Goal: Information Seeking & Learning: Learn about a topic

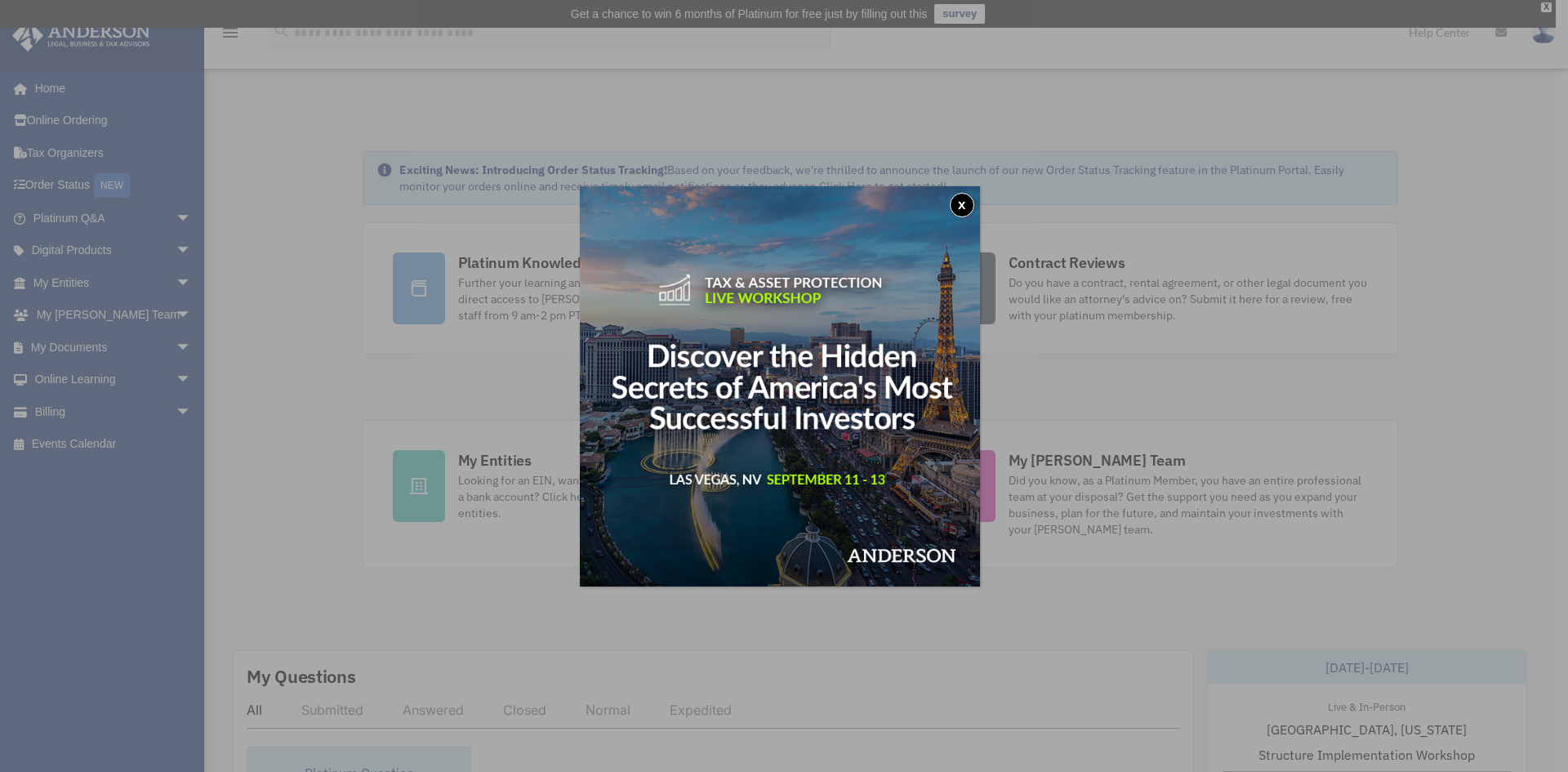
click at [970, 202] on button "x" at bounding box center [961, 205] width 25 height 25
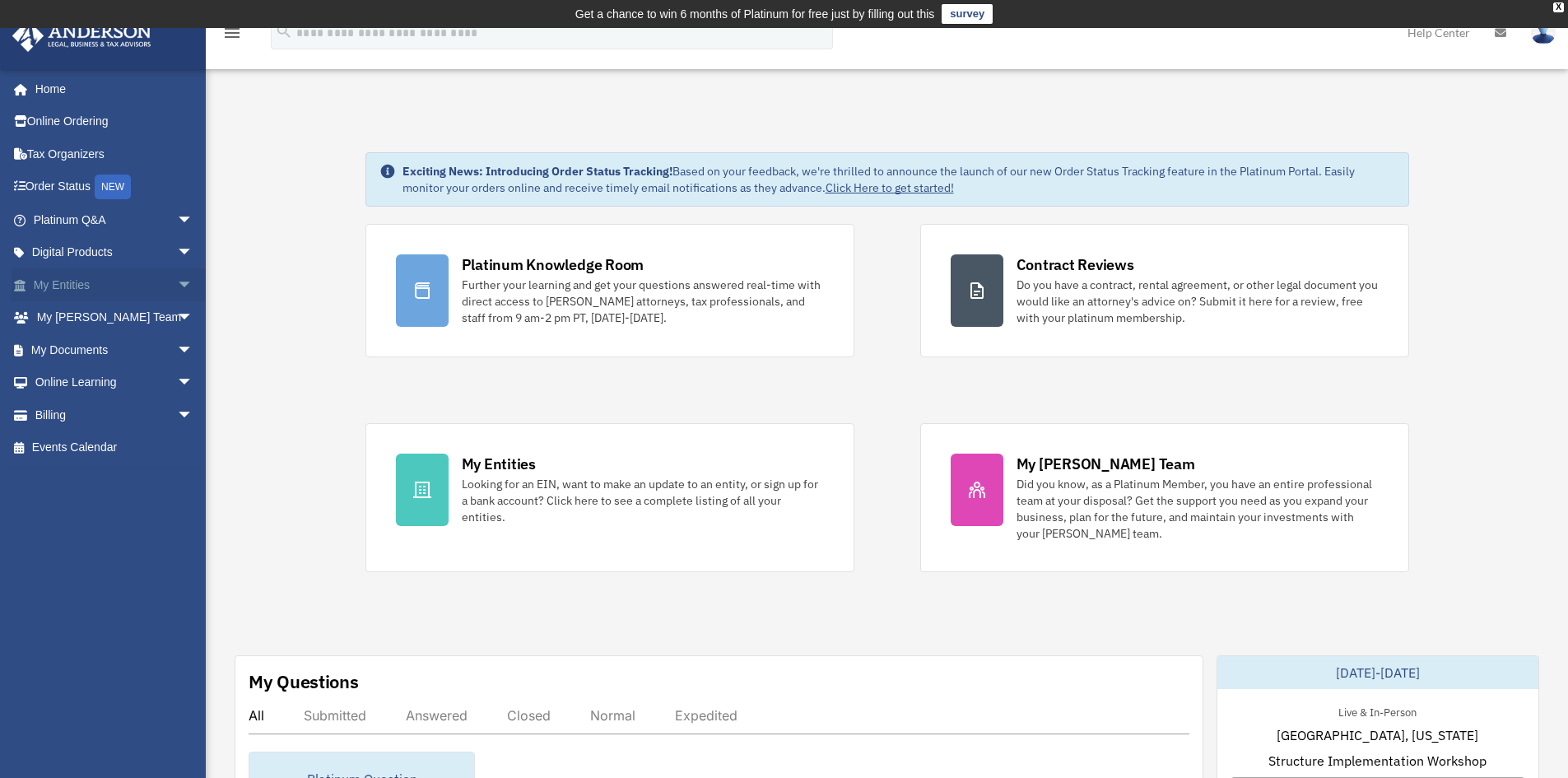
click at [69, 274] on link "My Entities arrow_drop_down" at bounding box center [114, 284] width 207 height 32
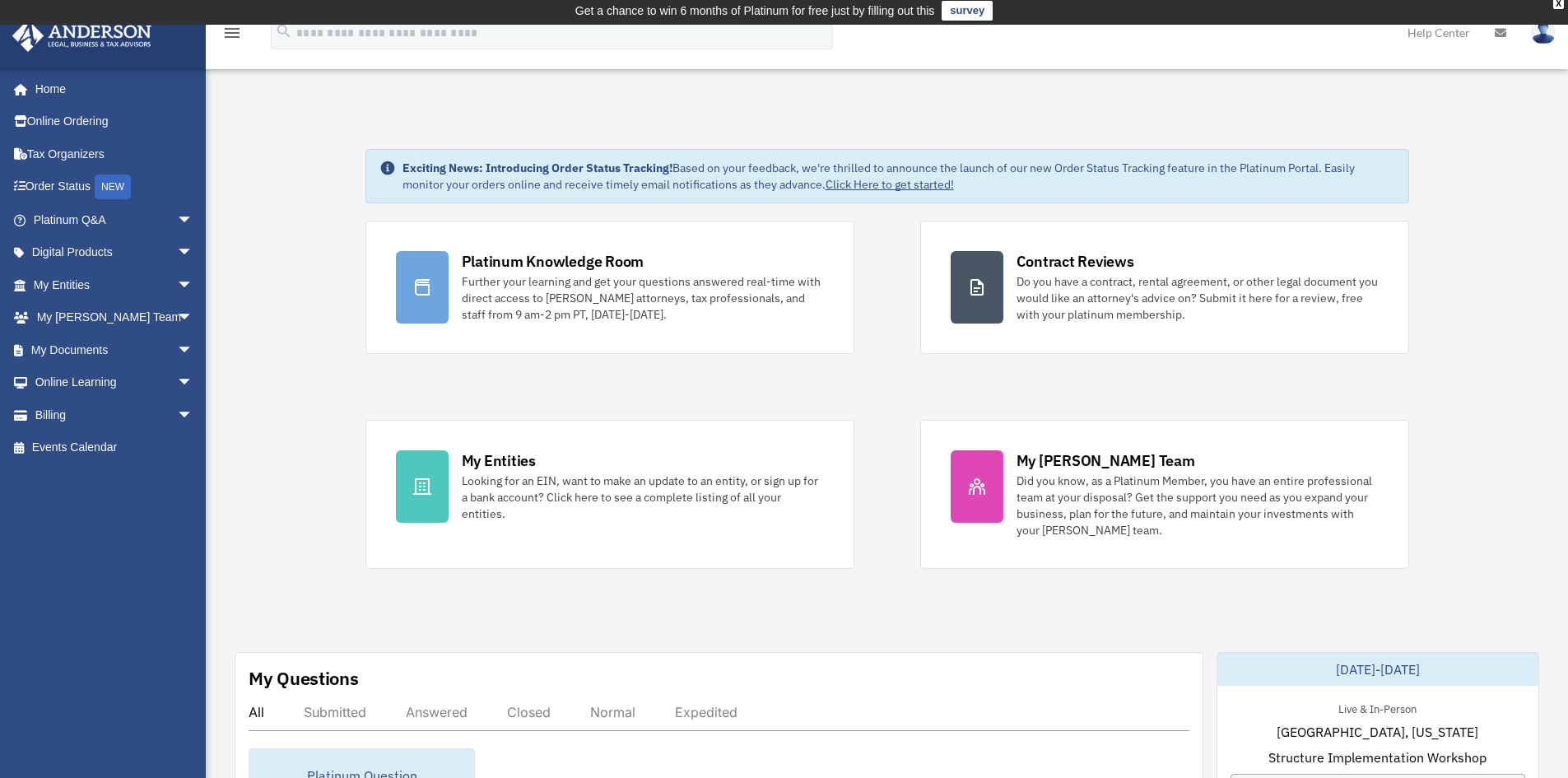
scroll to position [166, 0]
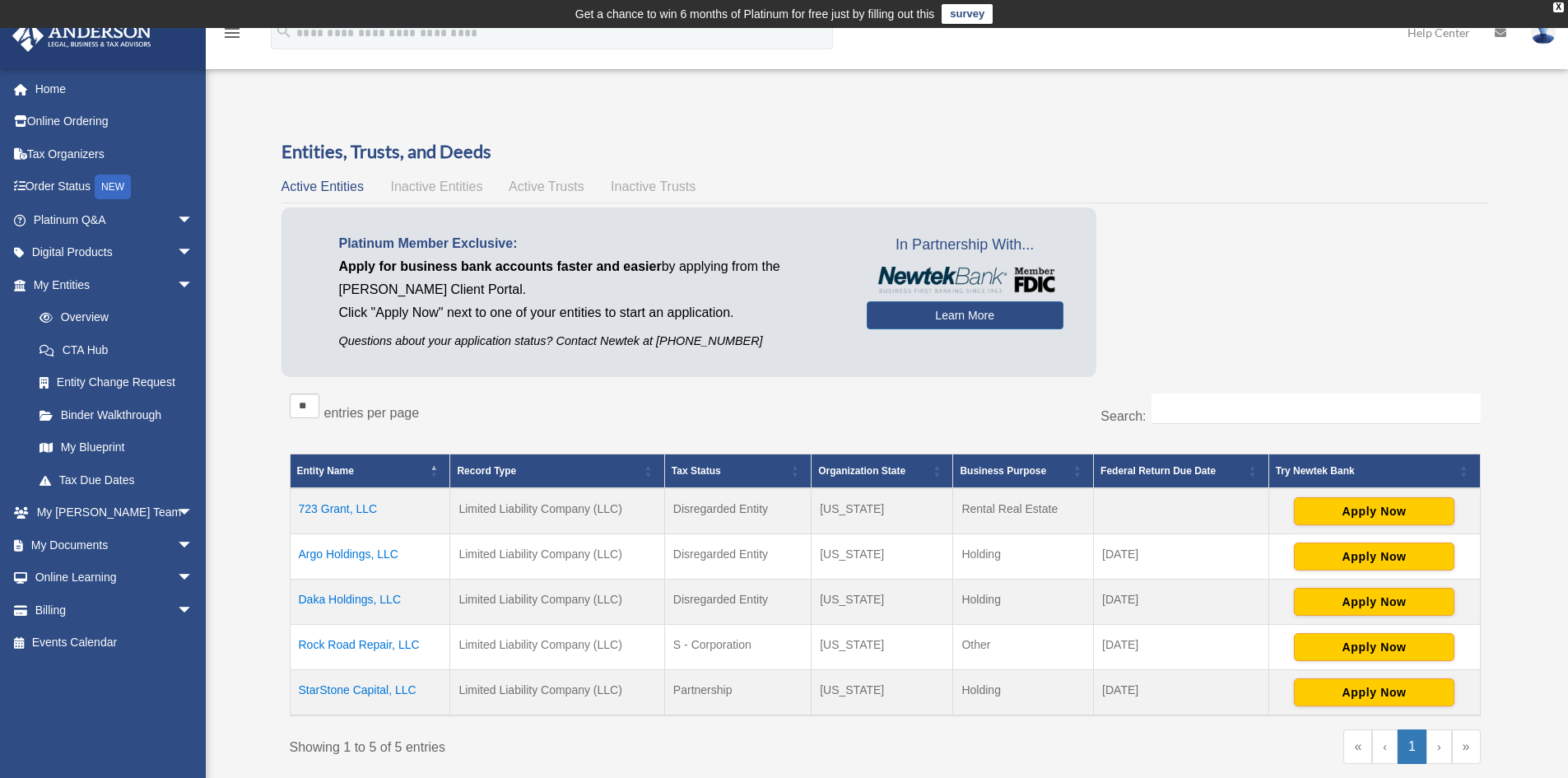
click at [320, 551] on td "Argo Holdings, LLC" at bounding box center [369, 556] width 161 height 45
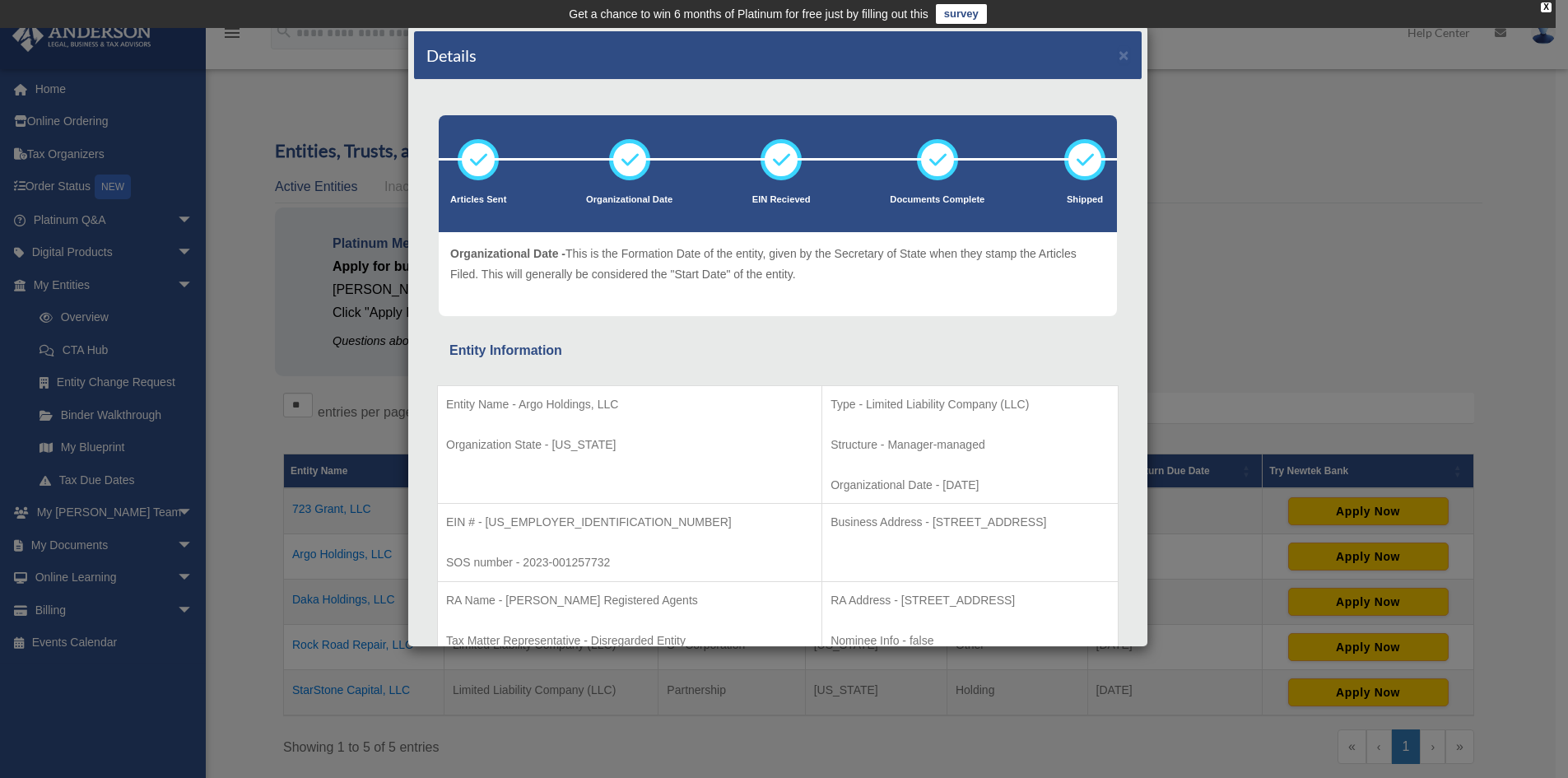
click at [1117, 55] on div "Details ×" at bounding box center [778, 56] width 728 height 48
click at [1103, 55] on div "Details ×" at bounding box center [778, 56] width 728 height 48
click at [1119, 55] on button "×" at bounding box center [1124, 55] width 11 height 18
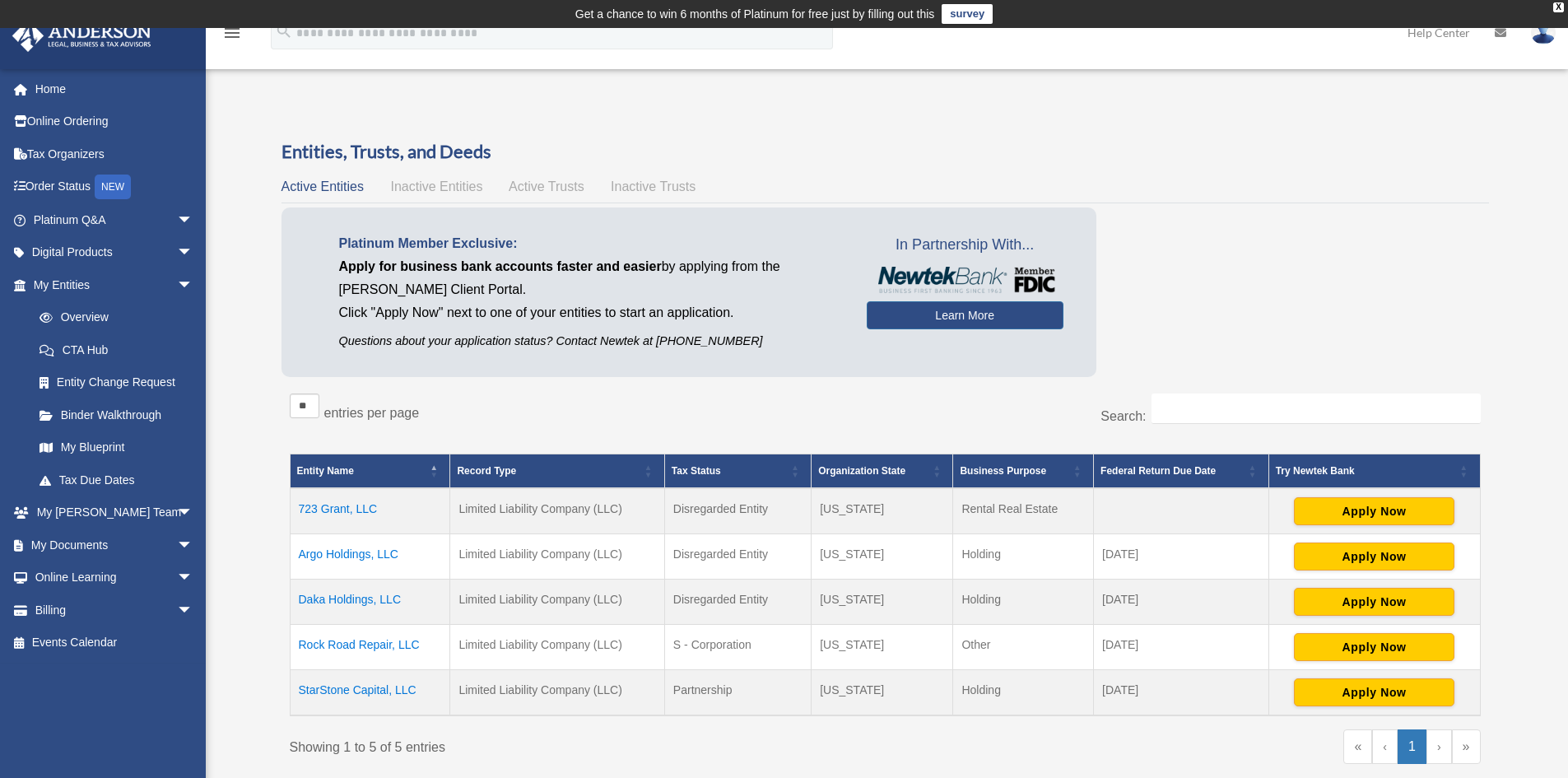
click at [350, 645] on td "Rock Road Repair, LLC" at bounding box center [369, 647] width 161 height 45
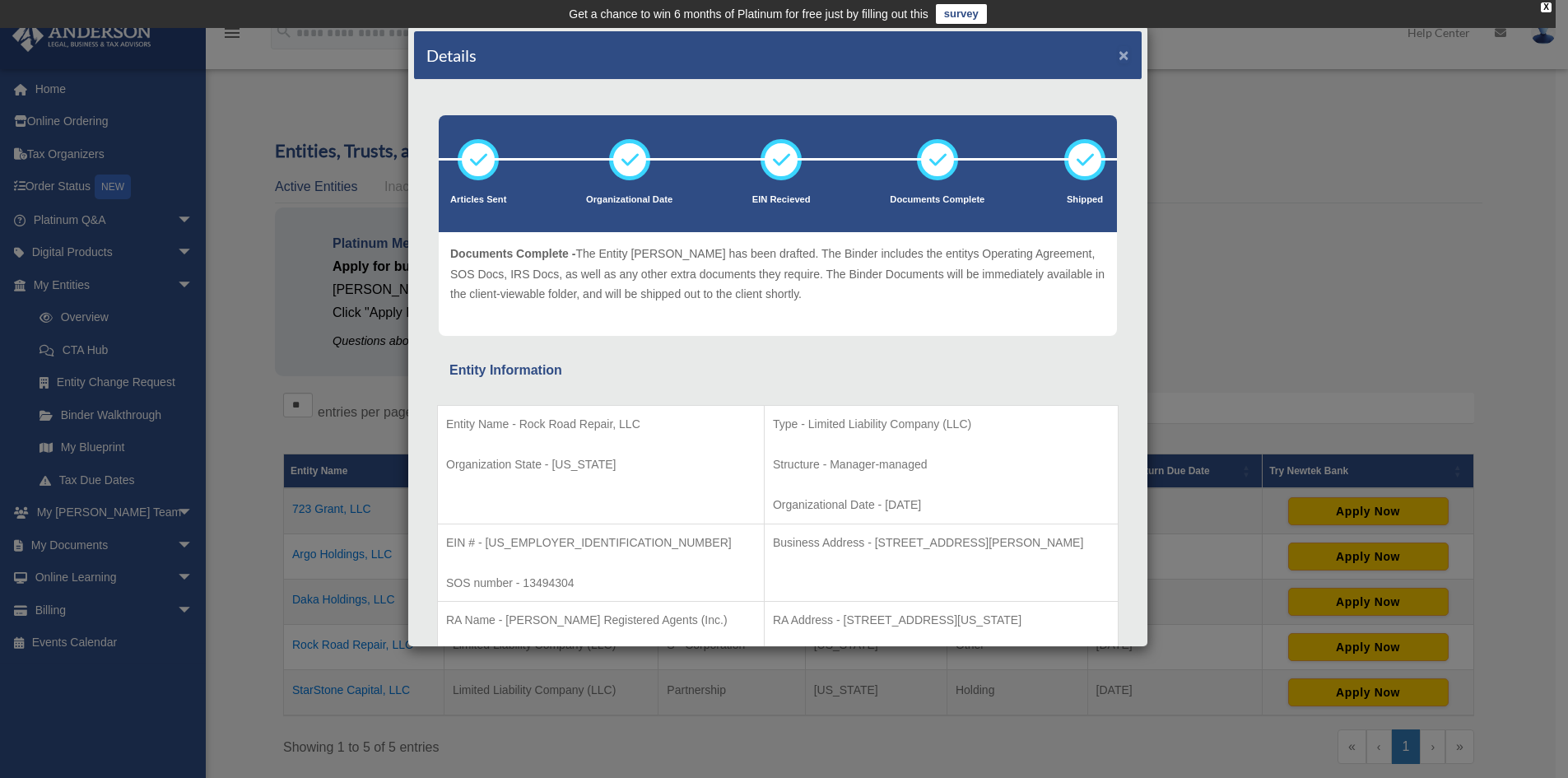
click at [1119, 55] on button "×" at bounding box center [1124, 55] width 11 height 18
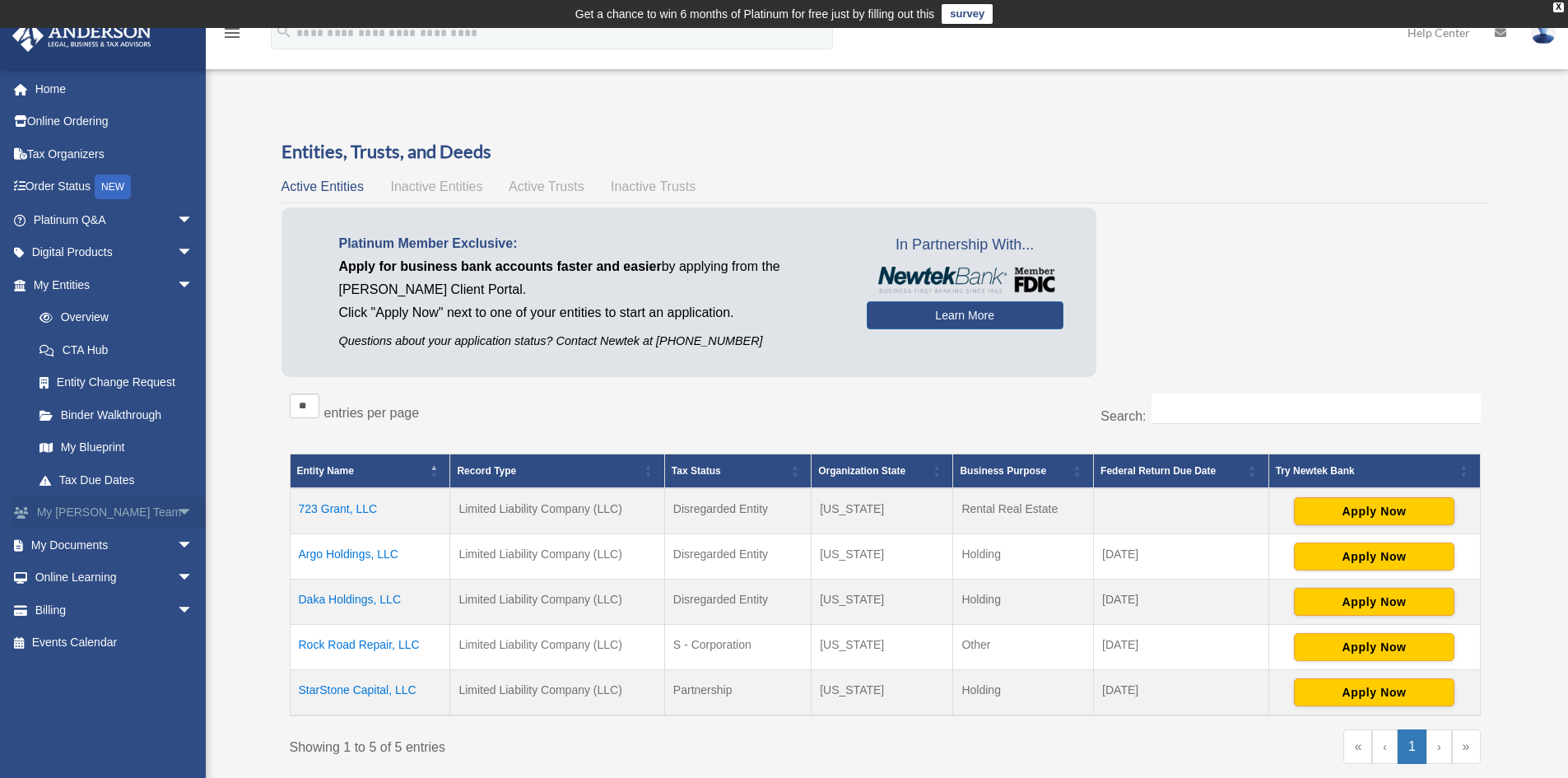
click at [108, 514] on link "My Anderson Team arrow_drop_down" at bounding box center [114, 512] width 207 height 32
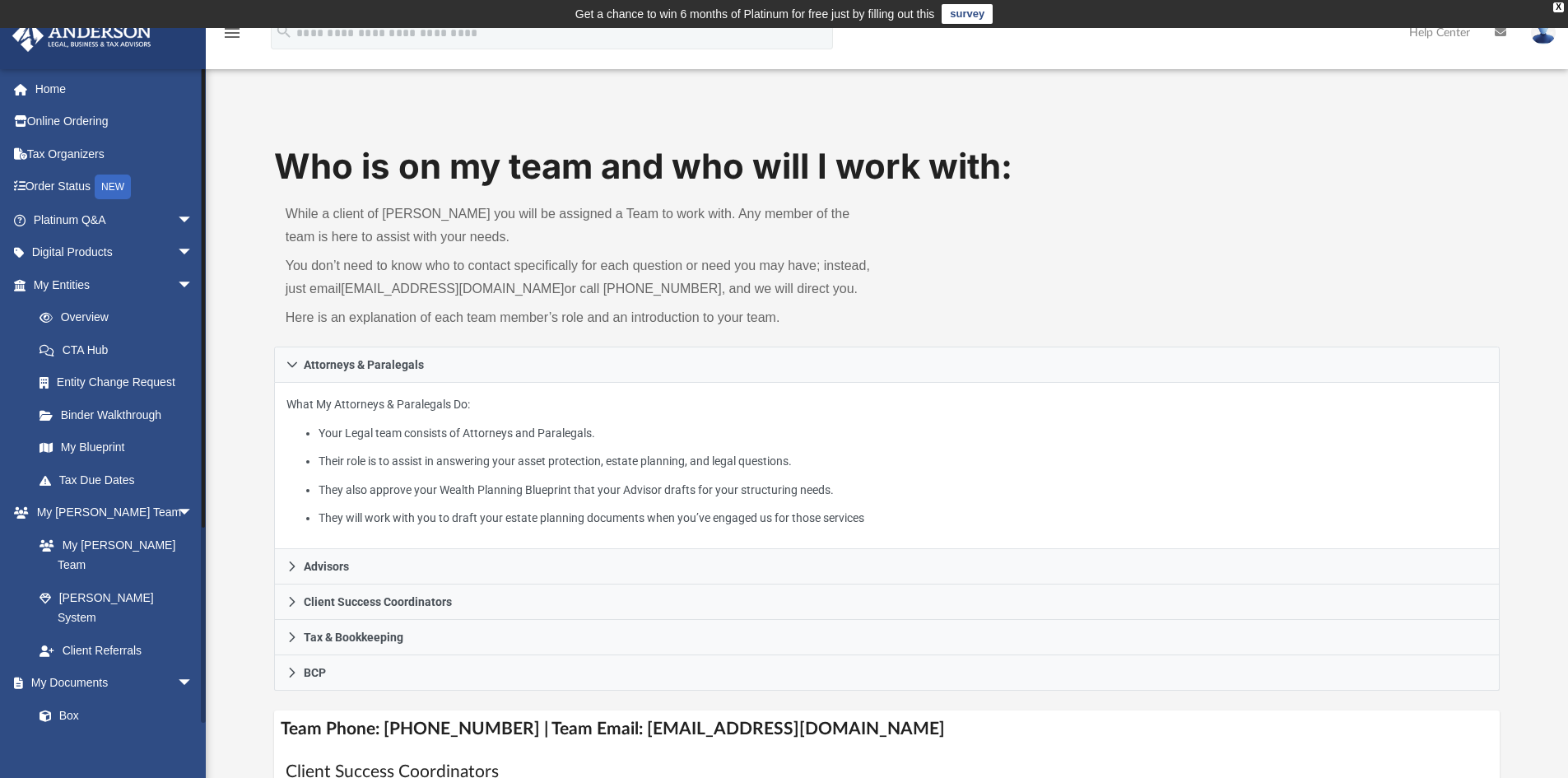
click at [100, 732] on link "Meeting Minutes" at bounding box center [121, 747] width 195 height 32
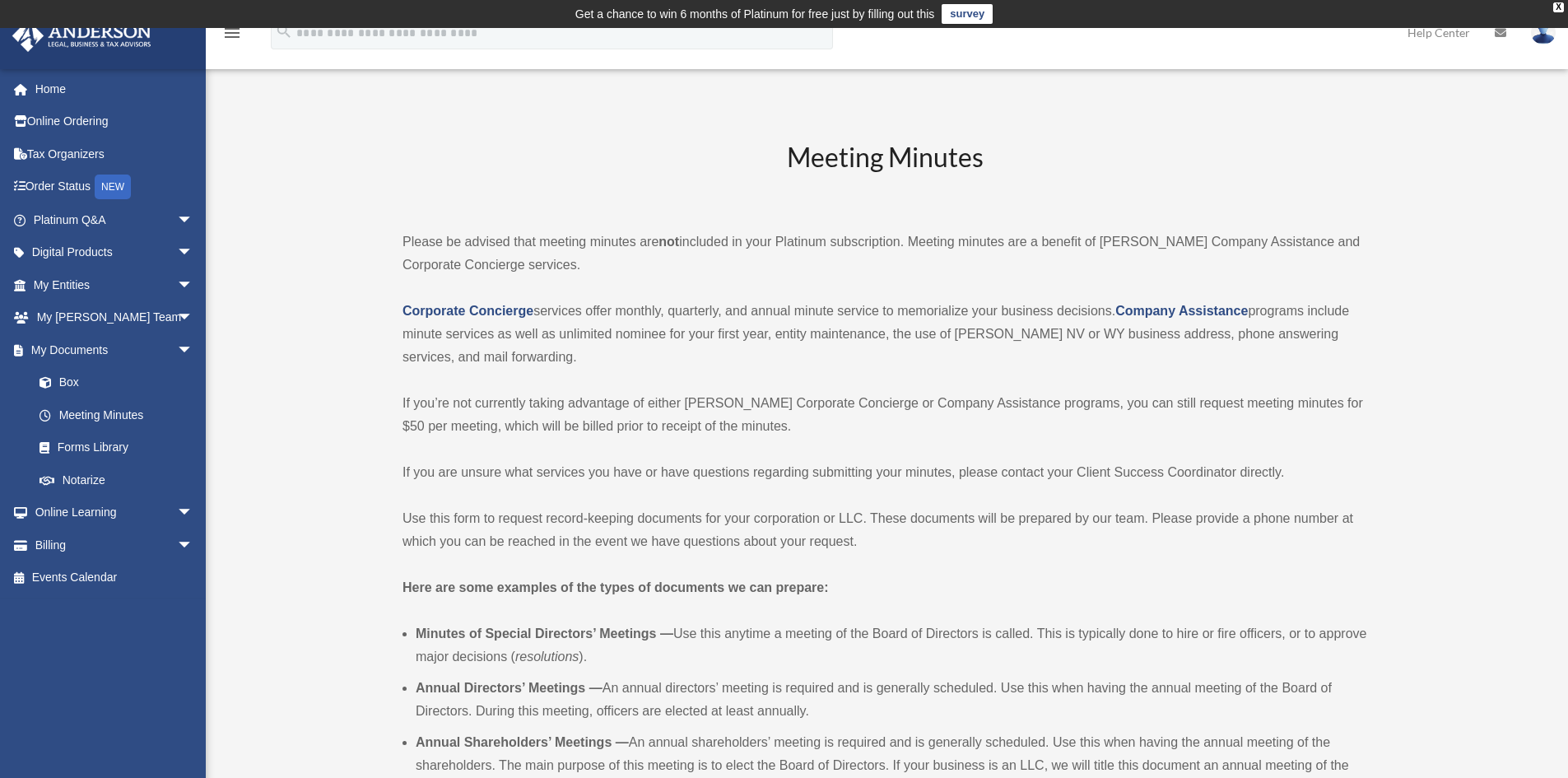
click at [406, 238] on p "Please be advised that meeting minutes are not included in your Platinum subscr…" at bounding box center [885, 253] width 965 height 46
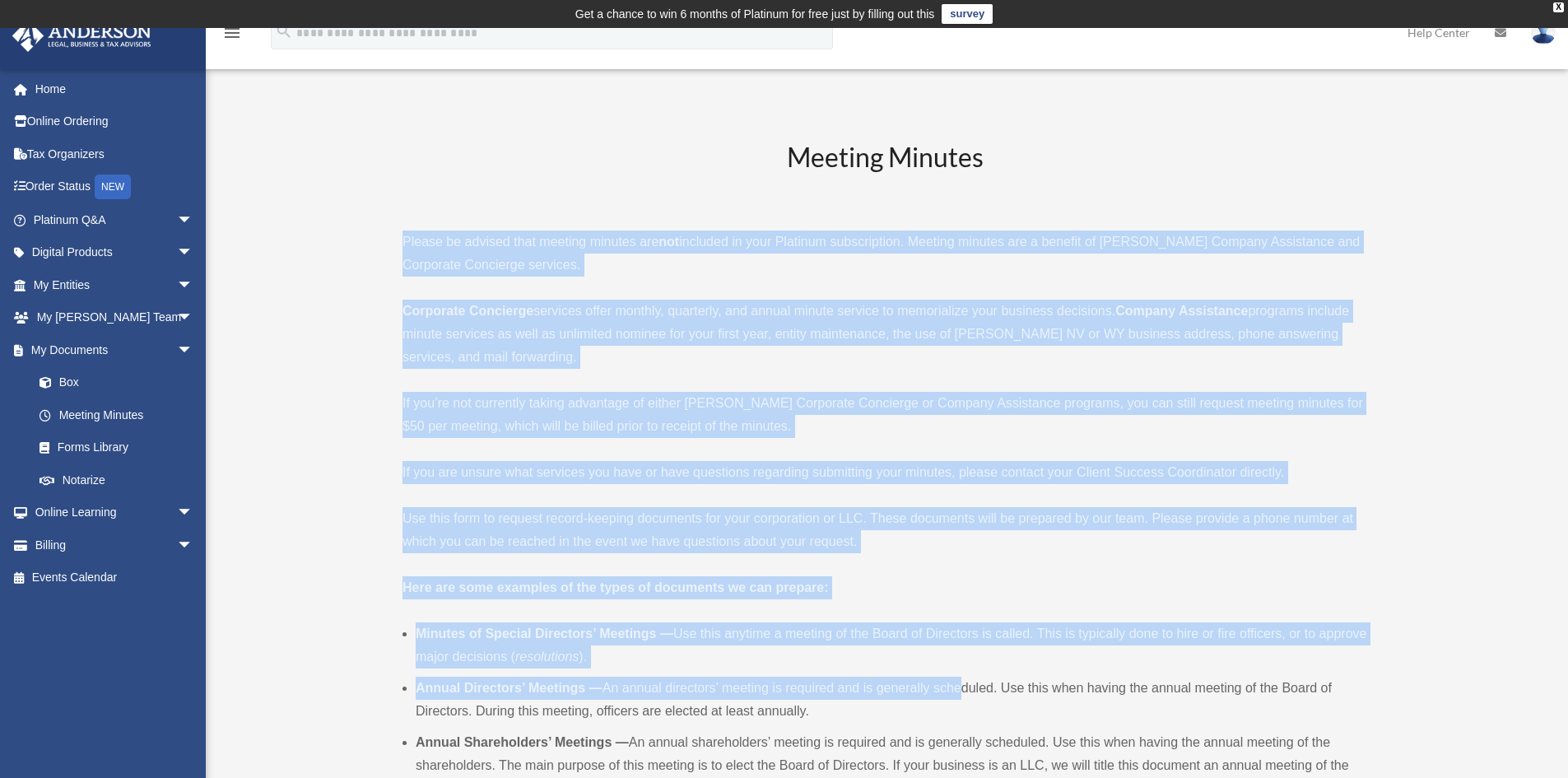
drag, startPoint x: 404, startPoint y: 240, endPoint x: 949, endPoint y: 661, distance: 688.7
click at [958, 670] on div "Meeting Minutes Please be advised that meeting minutes are not included in your…" at bounding box center [885, 728] width 965 height 1177
click at [839, 597] on p "Here are some examples of the types of documents we can prepare:" at bounding box center [885, 588] width 965 height 23
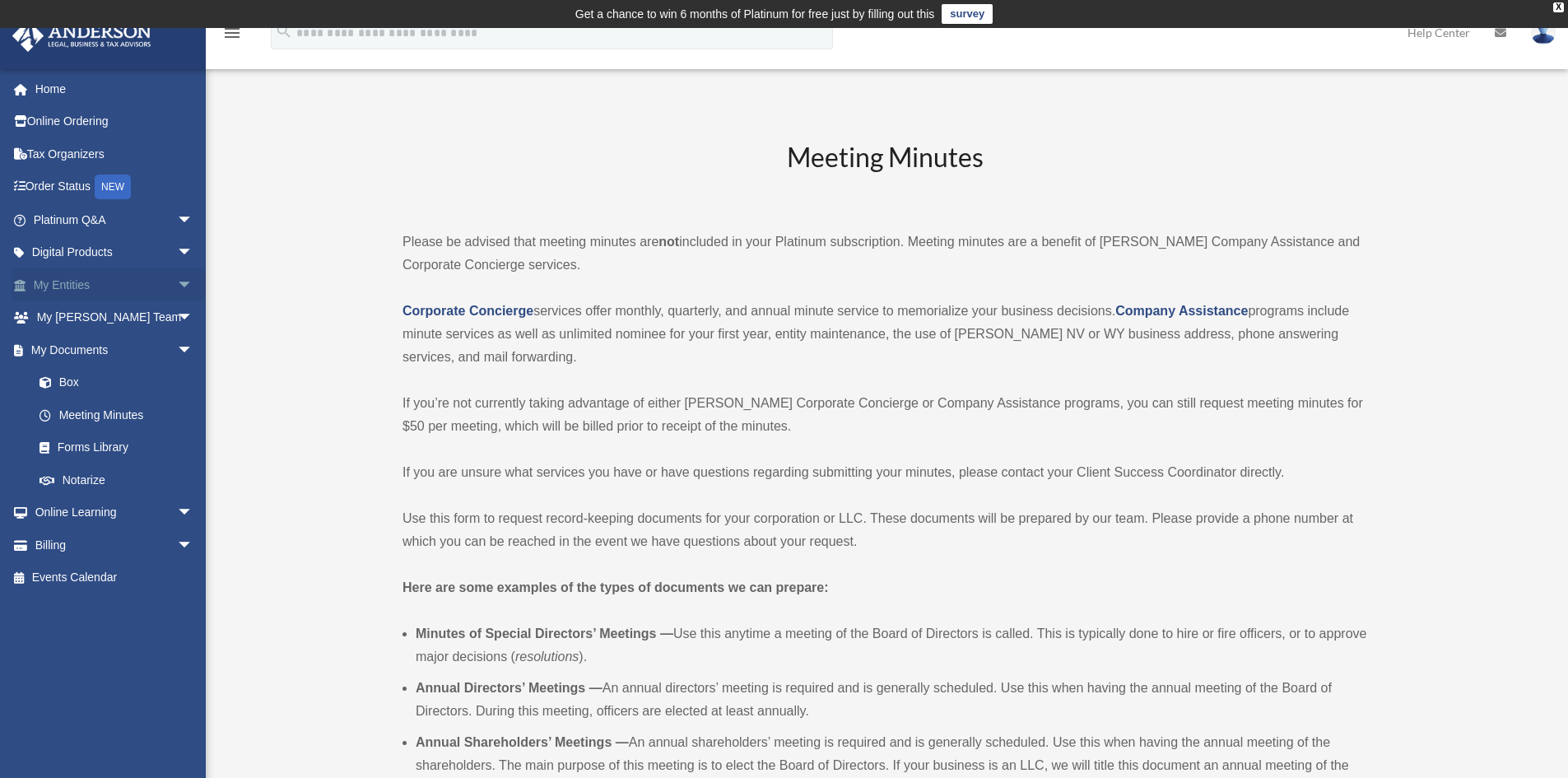
click at [63, 282] on link "My Entities arrow_drop_down" at bounding box center [114, 284] width 207 height 32
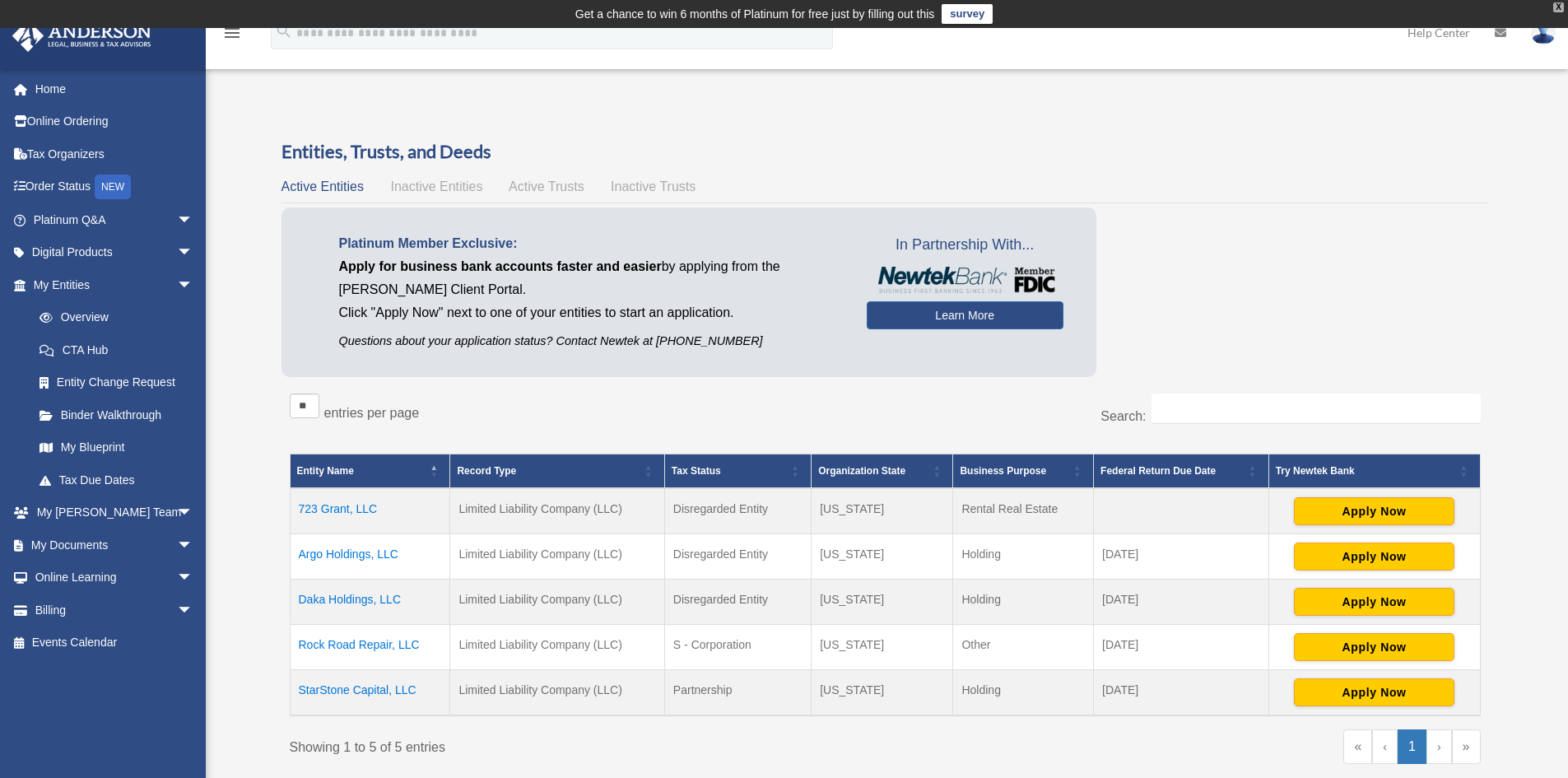
click at [1555, 6] on div "X" at bounding box center [1559, 7] width 11 height 10
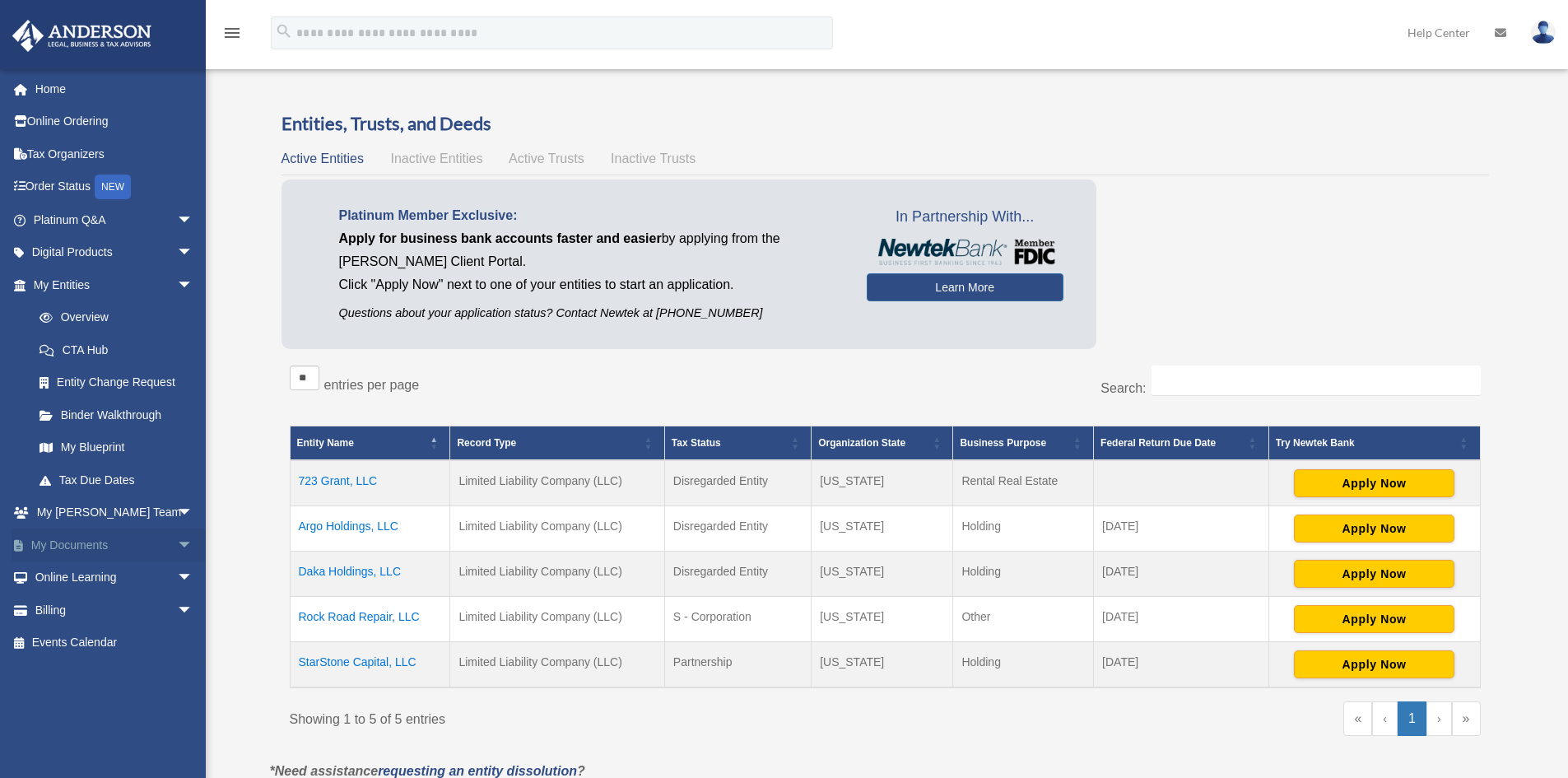
click at [64, 549] on link "My Documents arrow_drop_down" at bounding box center [114, 544] width 207 height 32
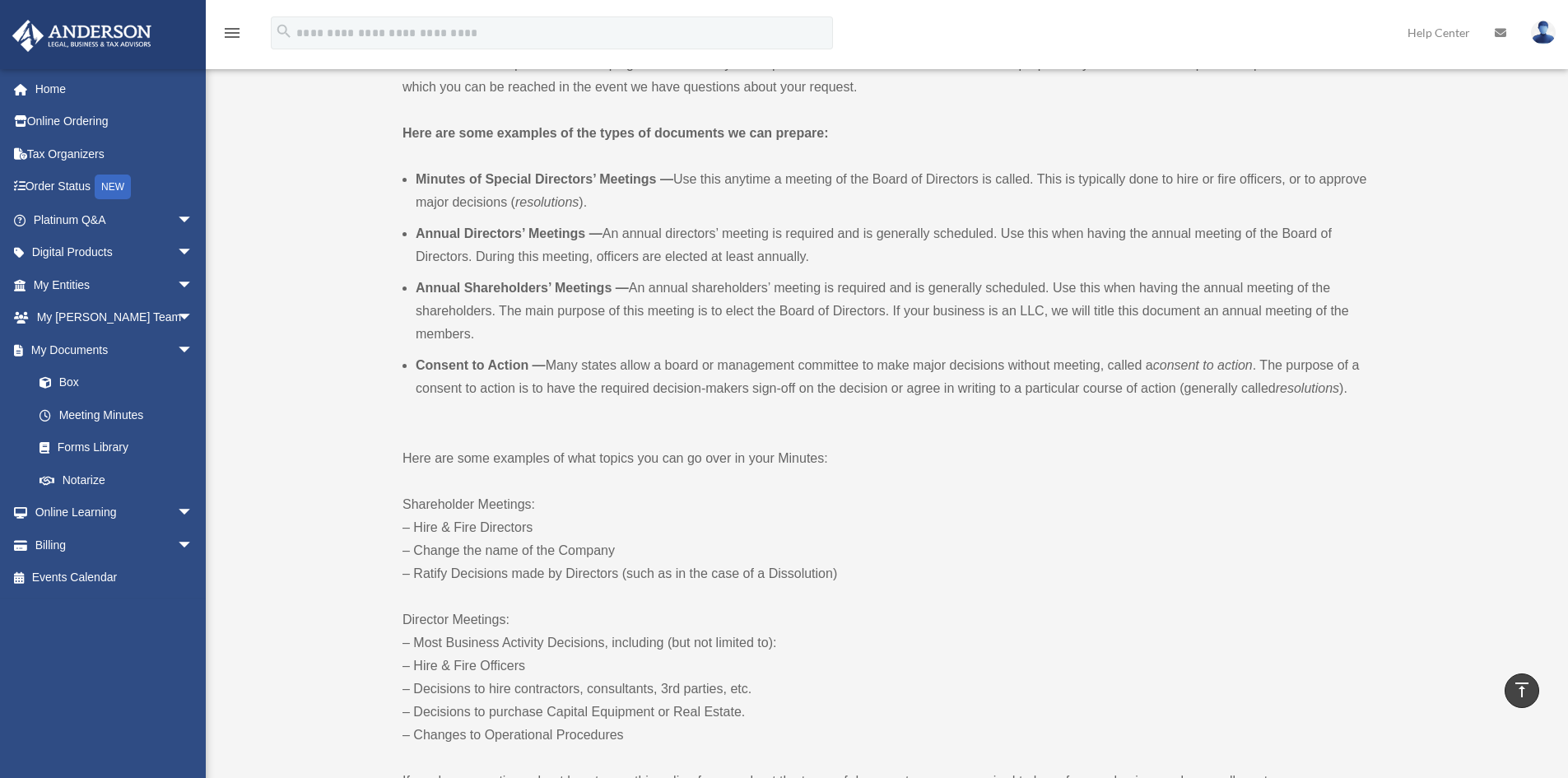
scroll to position [494, 0]
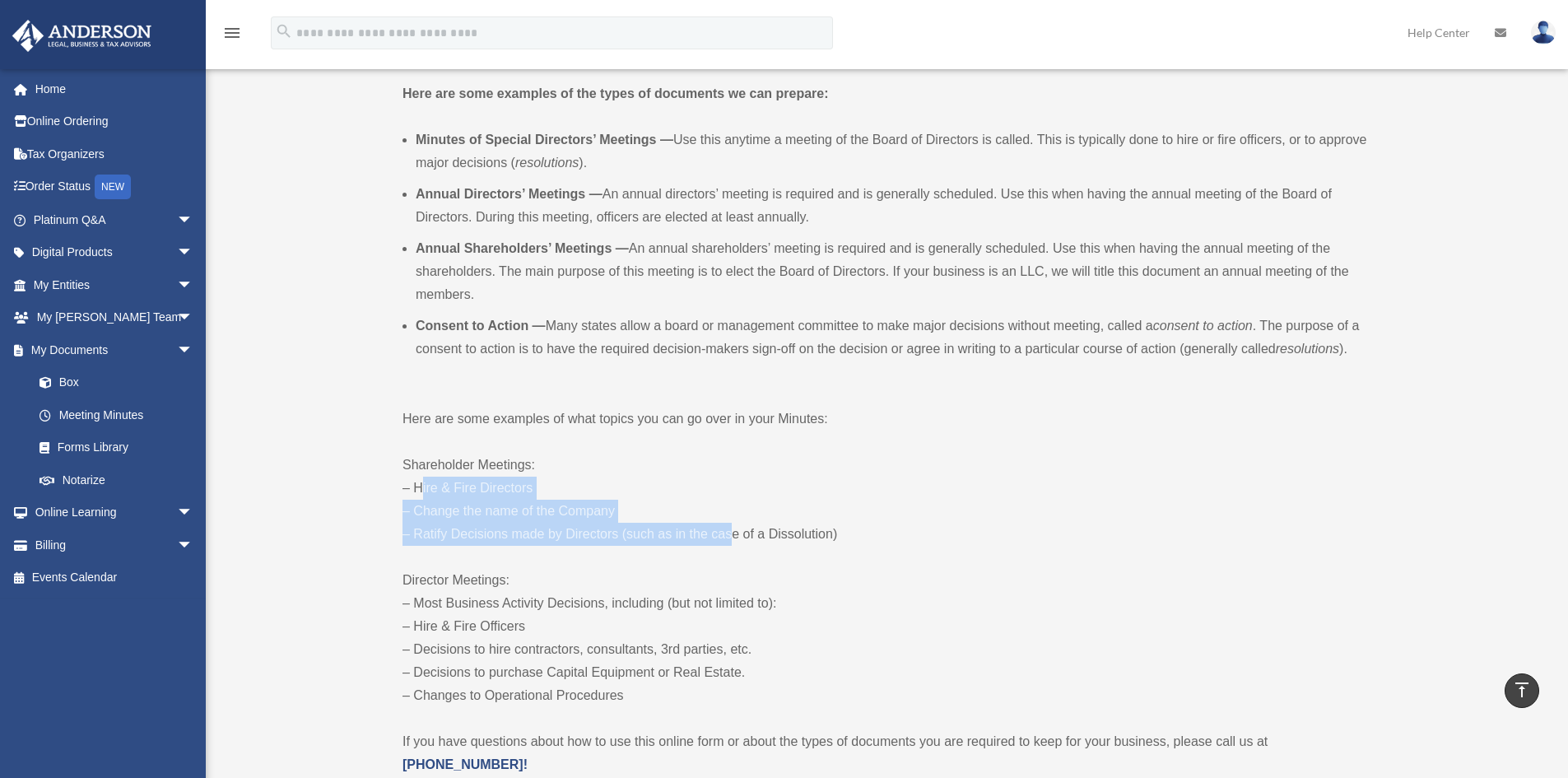
drag, startPoint x: 416, startPoint y: 486, endPoint x: 724, endPoint y: 541, distance: 312.9
click at [723, 541] on p "Shareholder Meetings: – Hire & Fire Directors – Change the name of the Company …" at bounding box center [885, 499] width 965 height 92
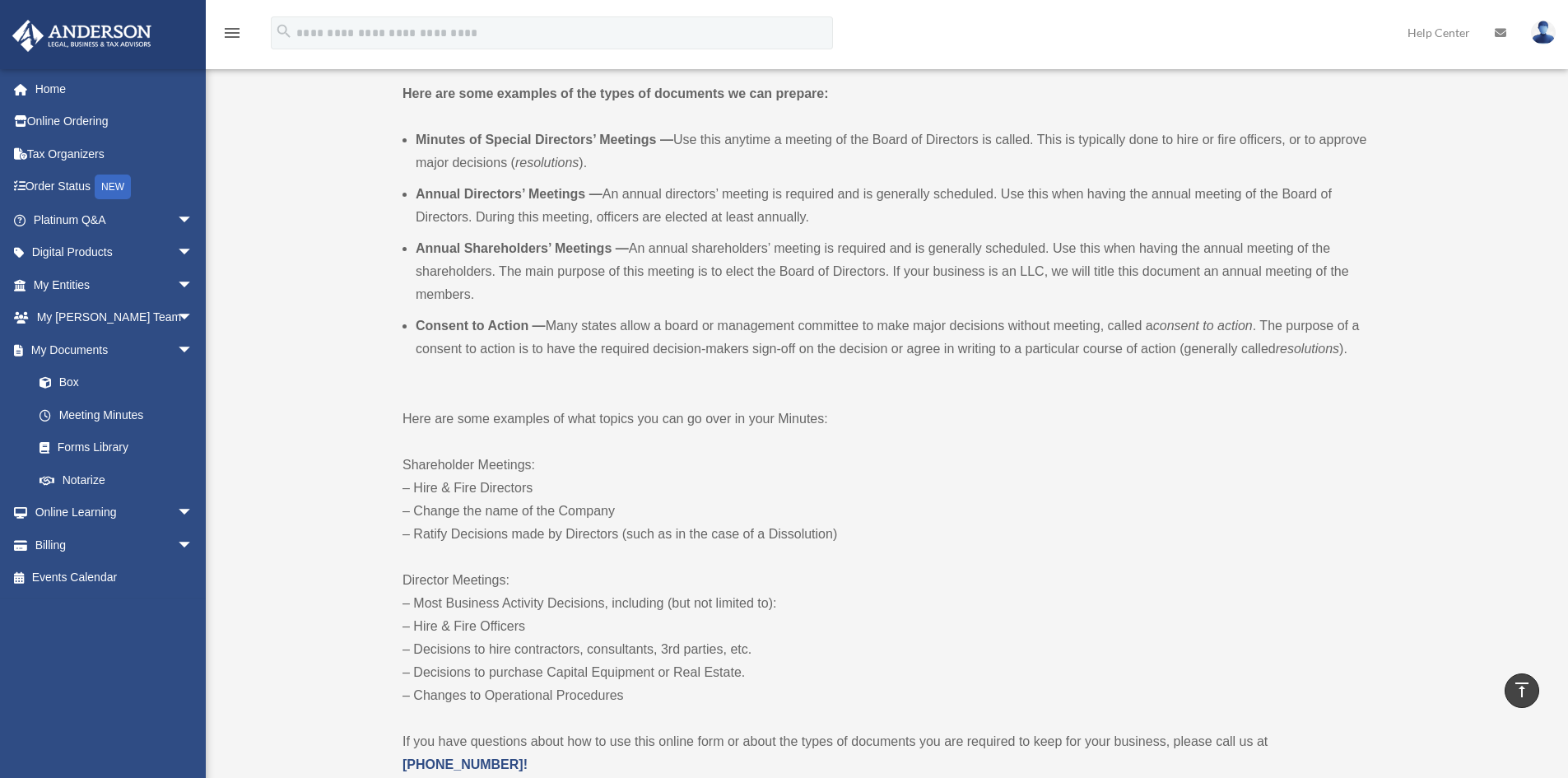
click at [854, 541] on p "Shareholder Meetings: – Hire & Fire Directors – Change the name of the Company …" at bounding box center [885, 499] width 965 height 92
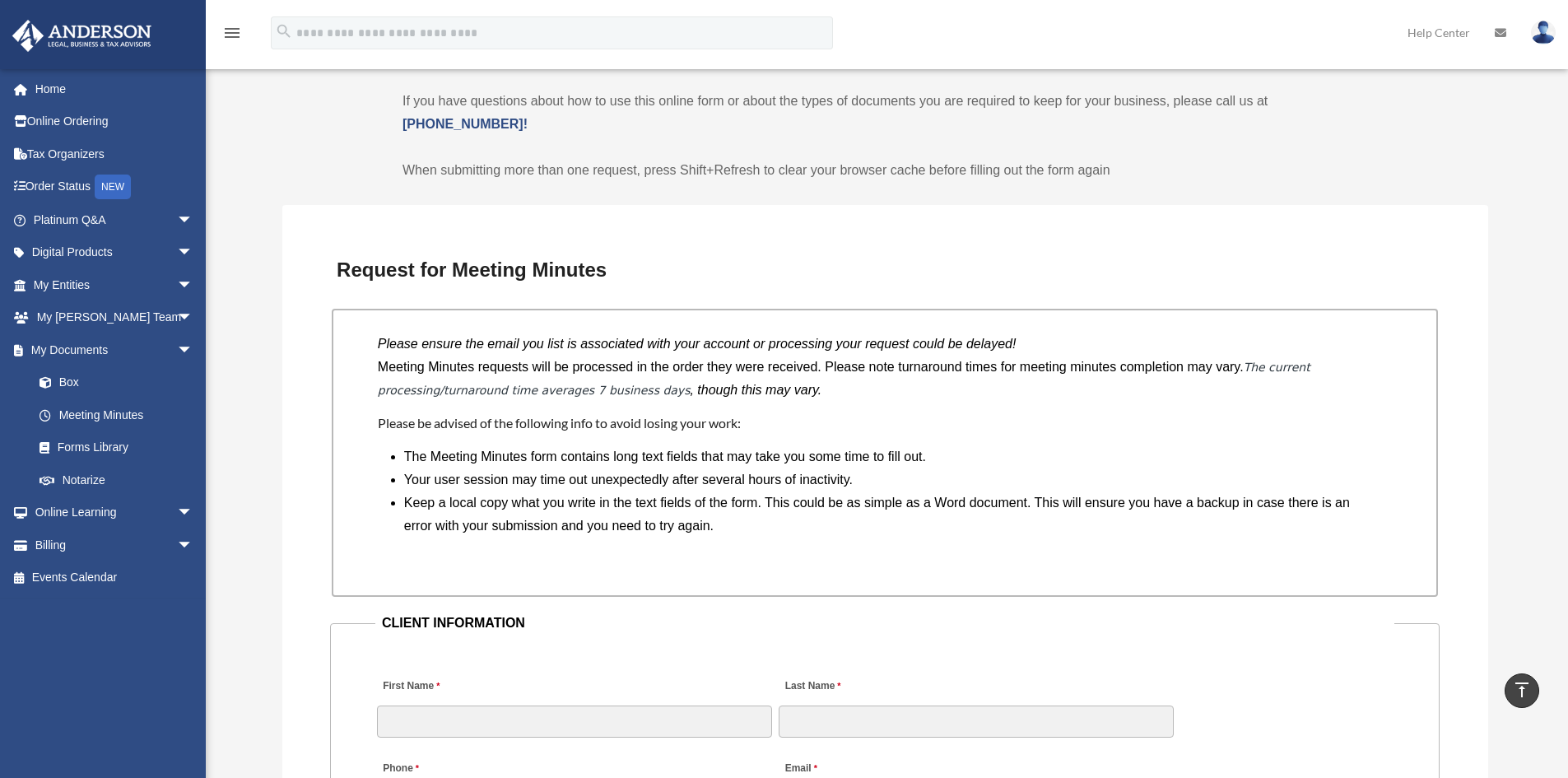
scroll to position [1152, 0]
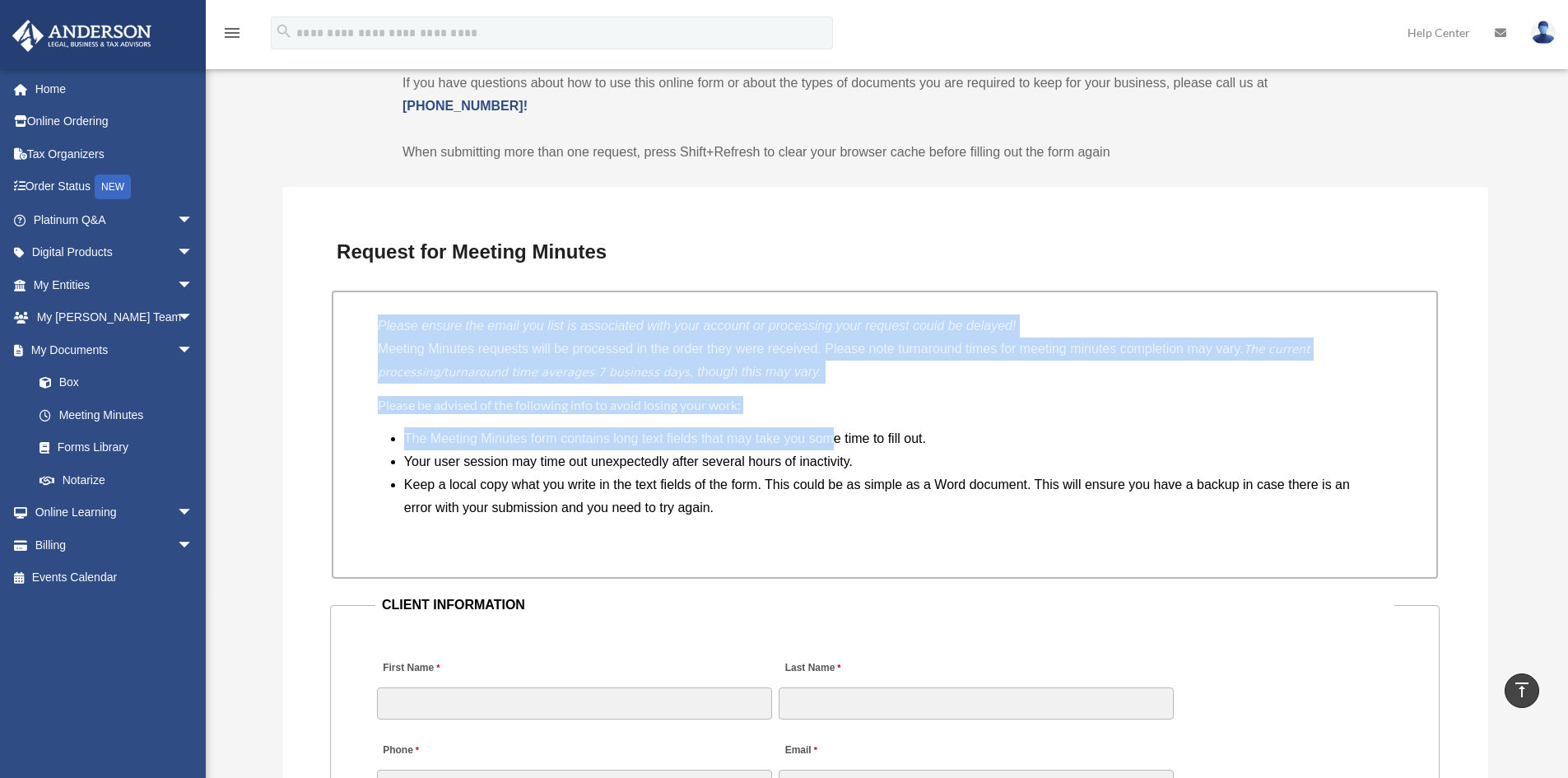
drag, startPoint x: 384, startPoint y: 327, endPoint x: 849, endPoint y: 435, distance: 477.4
click at [834, 447] on div "Please ensure the email you list is associated with your account or processing …" at bounding box center [885, 434] width 1107 height 288
click at [888, 403] on h4 "Please be advised of the following info to avoid losing your work:" at bounding box center [885, 406] width 1014 height 19
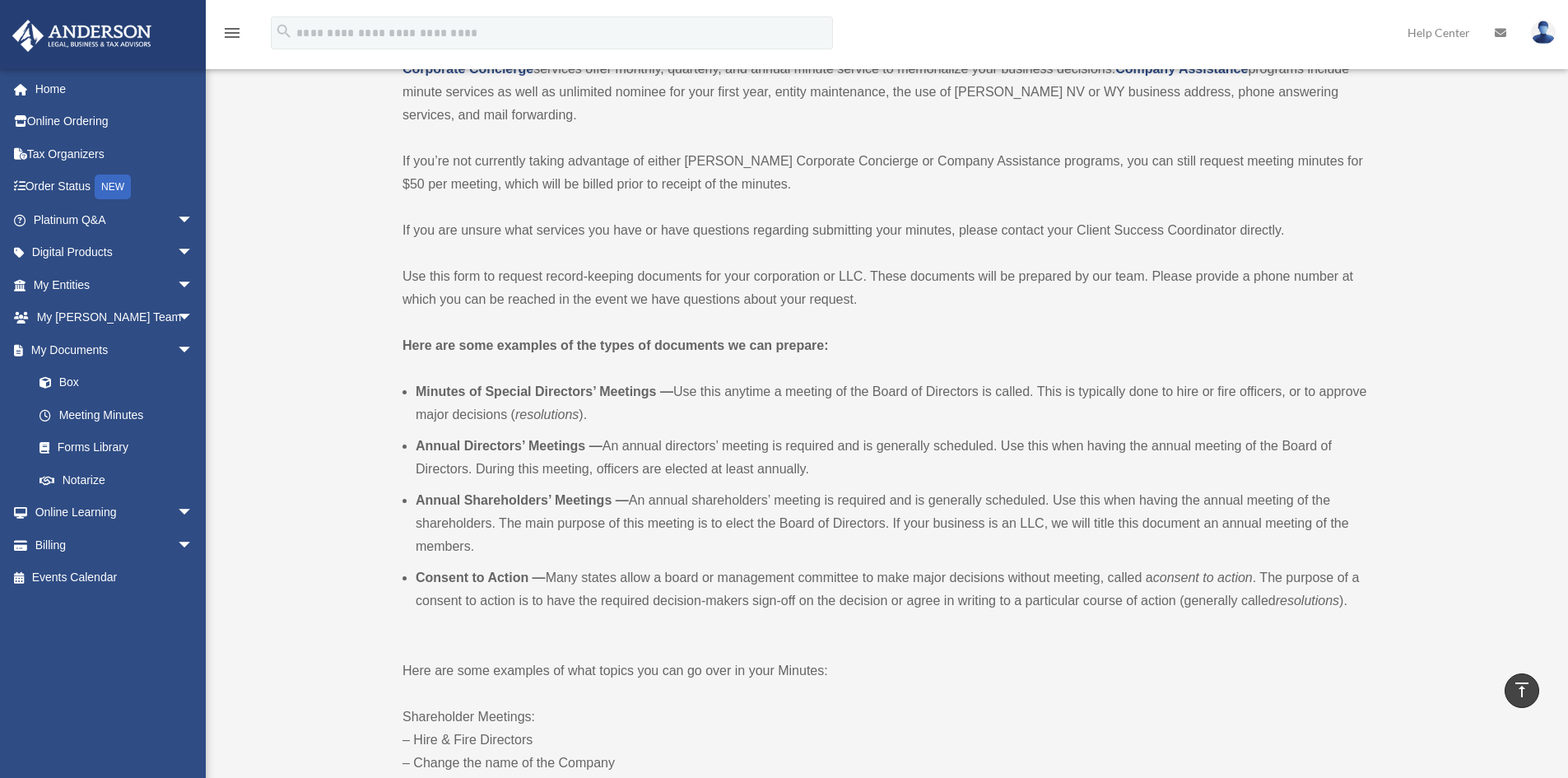
scroll to position [0, 0]
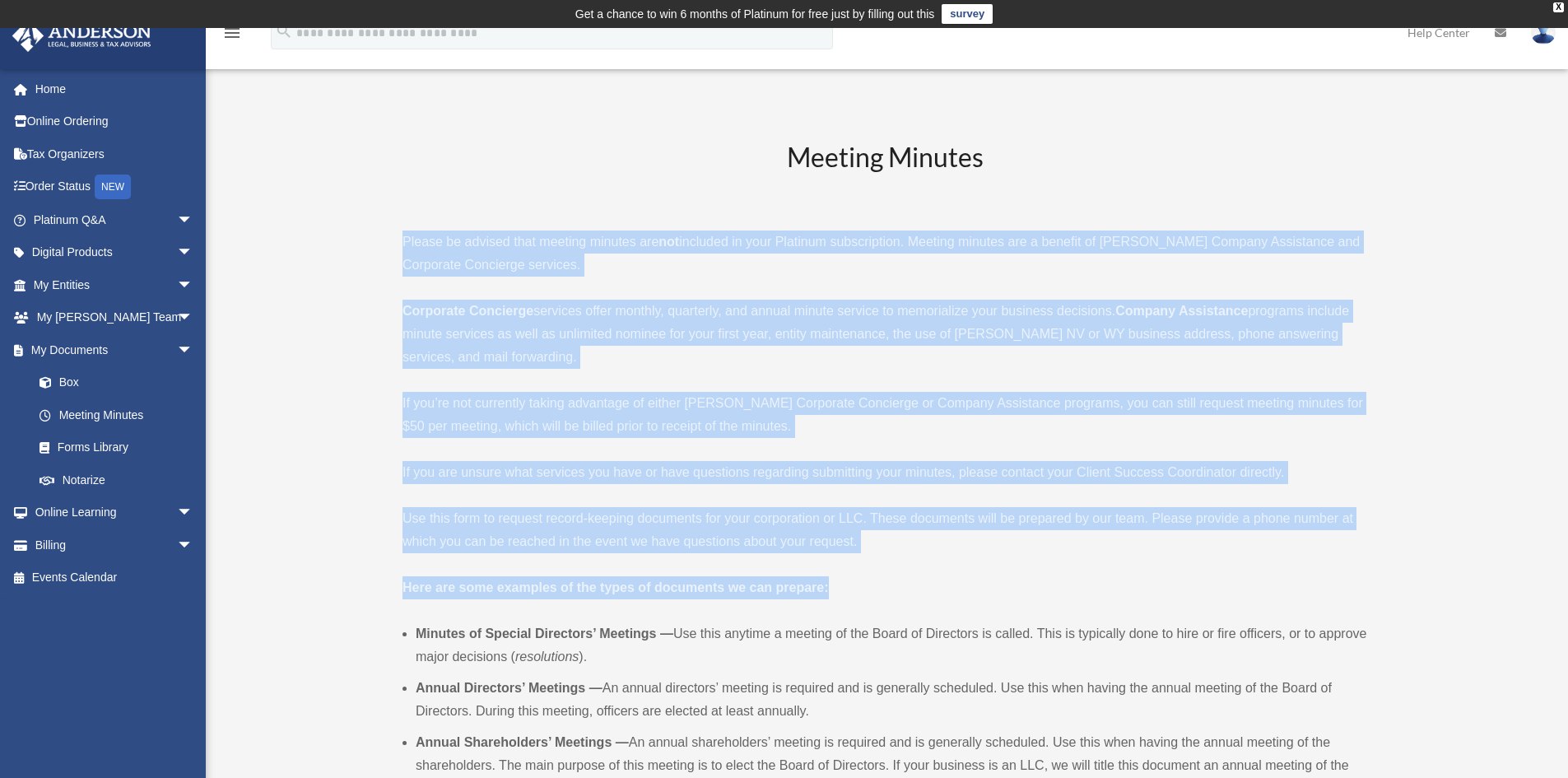
drag, startPoint x: 399, startPoint y: 236, endPoint x: 1019, endPoint y: 571, distance: 704.7
click at [1023, 571] on div "Meeting Minutes Please be advised that meeting minutes are not included in your…" at bounding box center [885, 728] width 965 height 1177
drag, startPoint x: 401, startPoint y: 238, endPoint x: 1245, endPoint y: 596, distance: 916.8
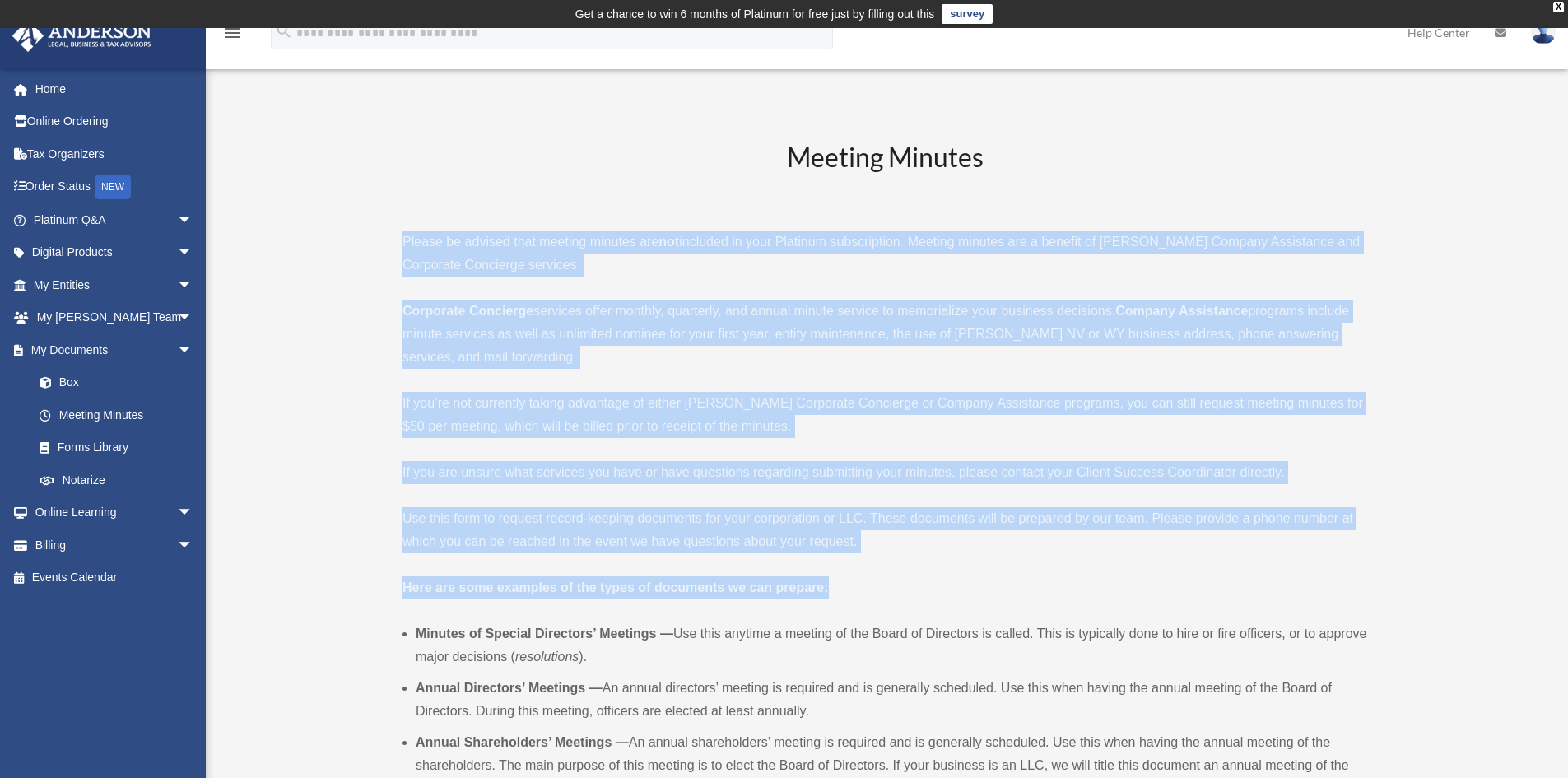
click at [999, 533] on p "Use this form to request record-keeping documents for your corporation or LLC. …" at bounding box center [885, 530] width 965 height 46
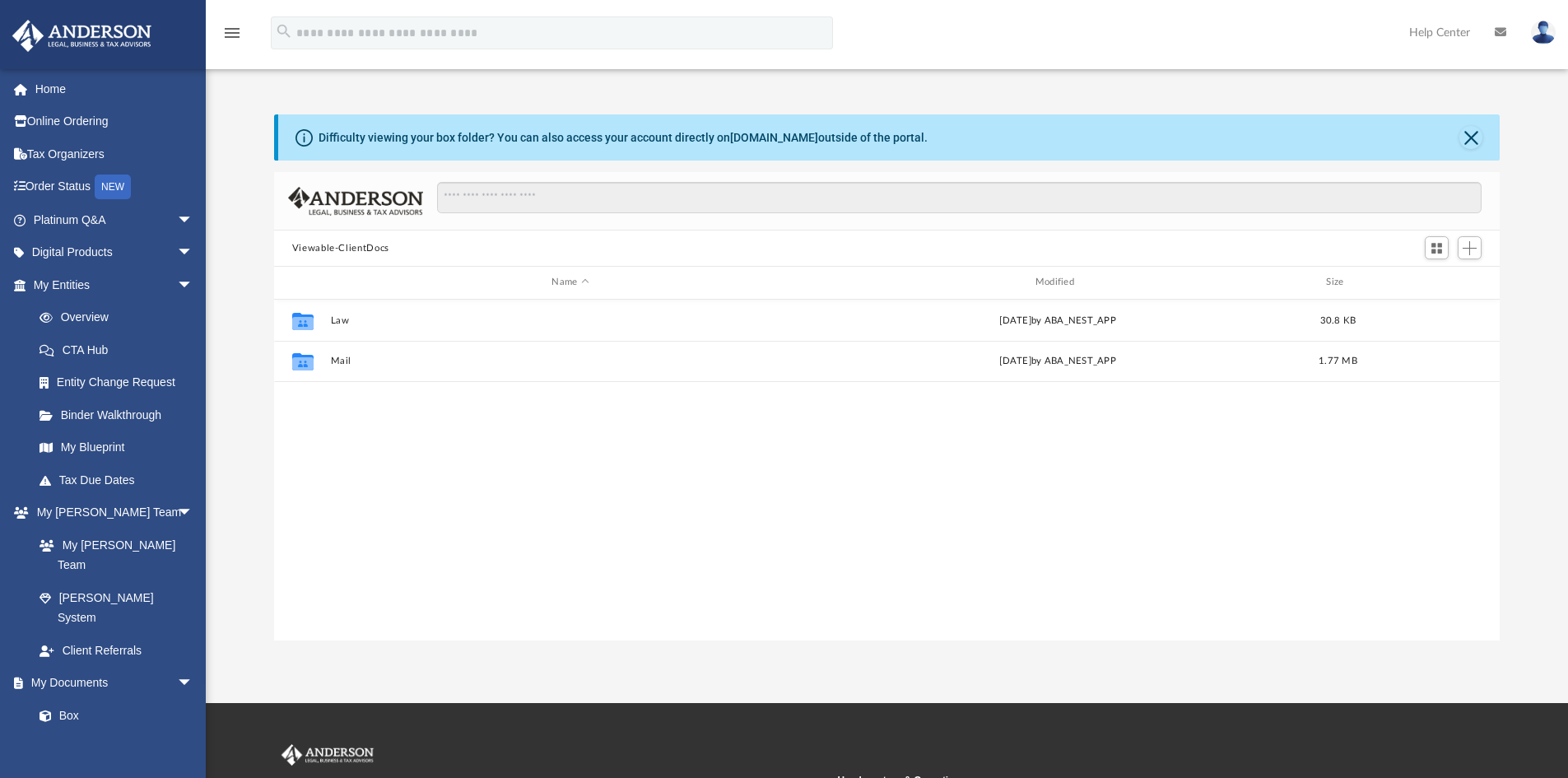
scroll to position [362, 1213]
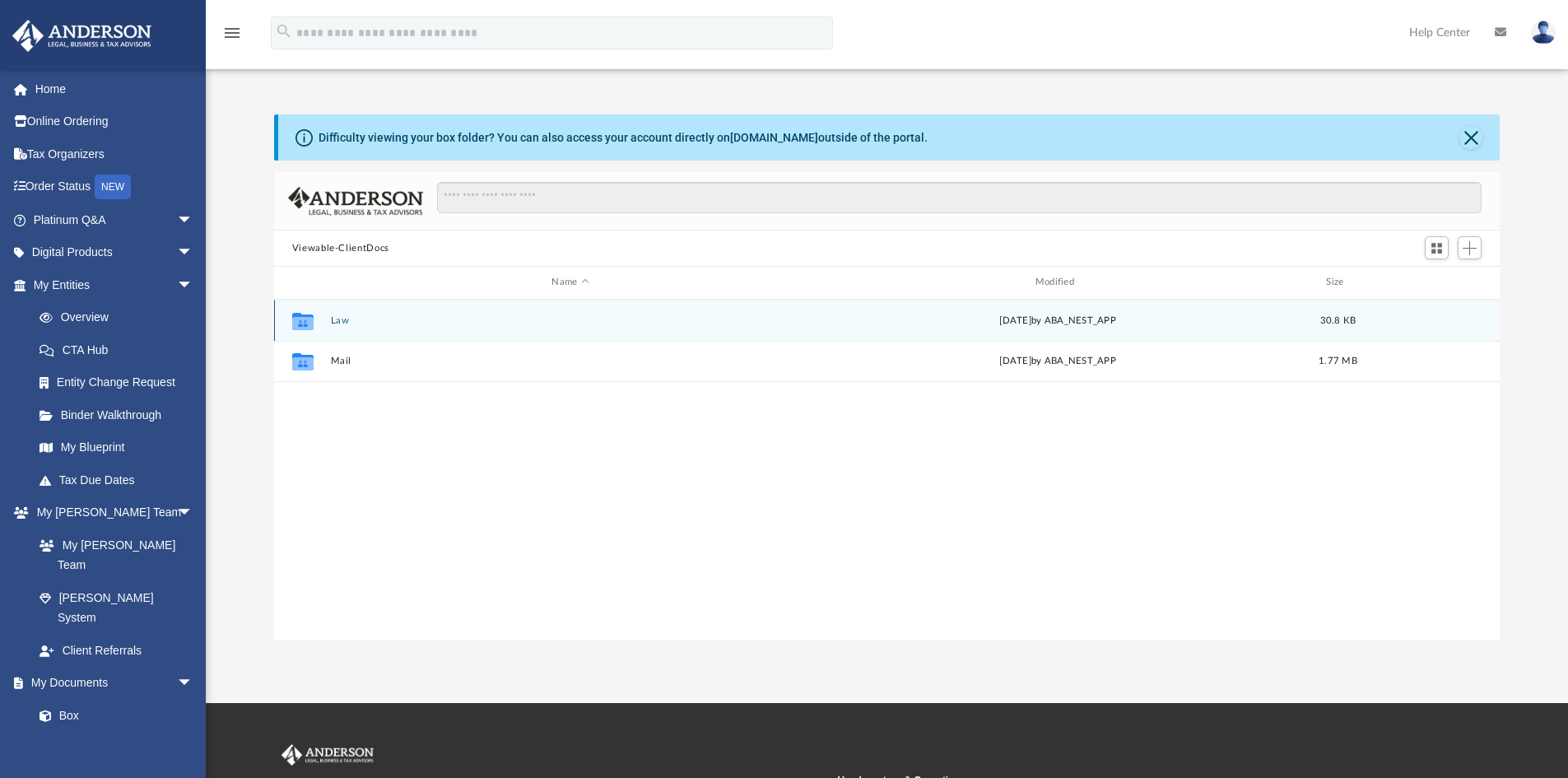
click at [337, 317] on button "Law" at bounding box center [570, 321] width 480 height 11
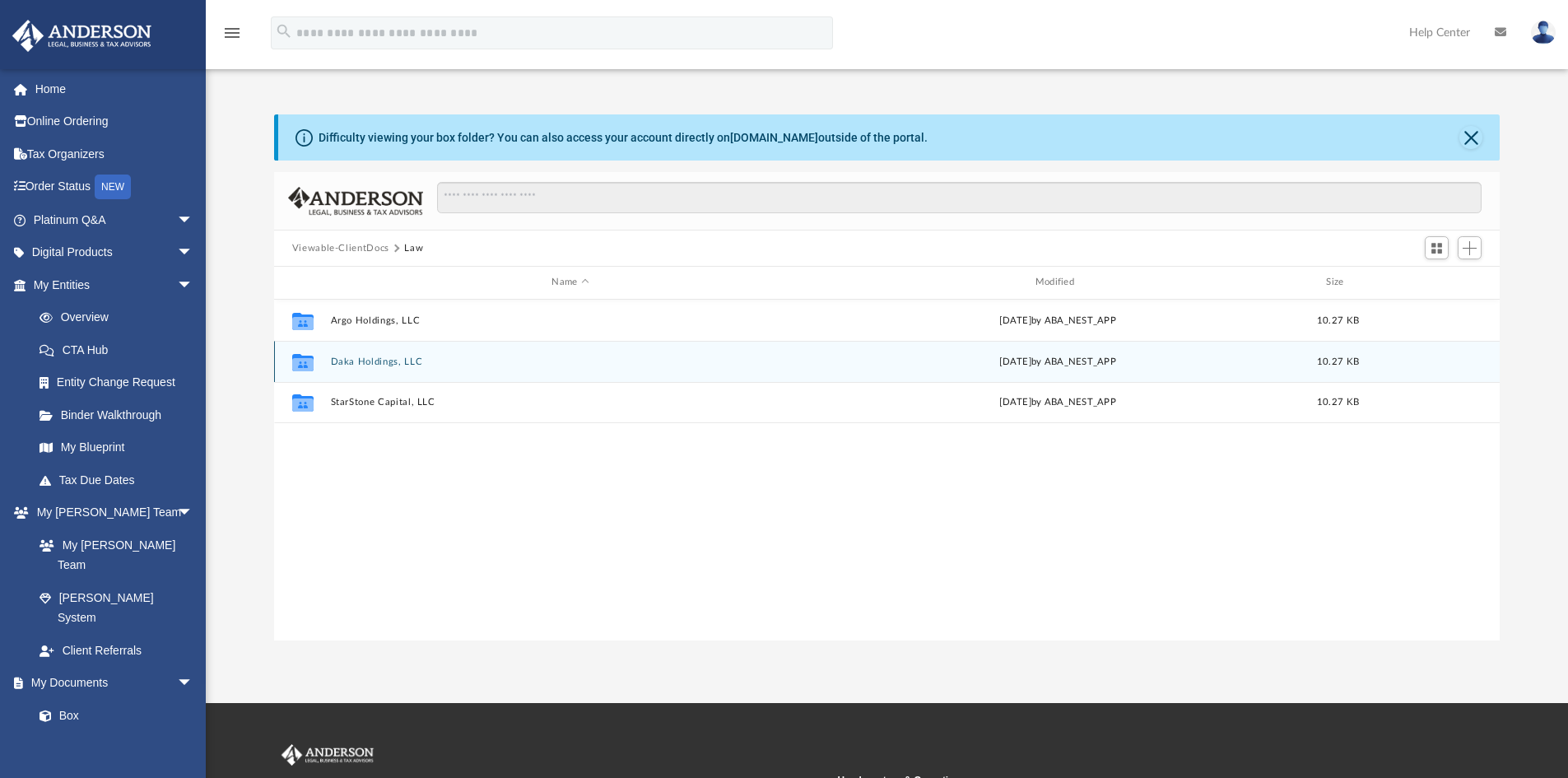
click at [362, 359] on button "Daka Holdings, LLC" at bounding box center [570, 362] width 480 height 11
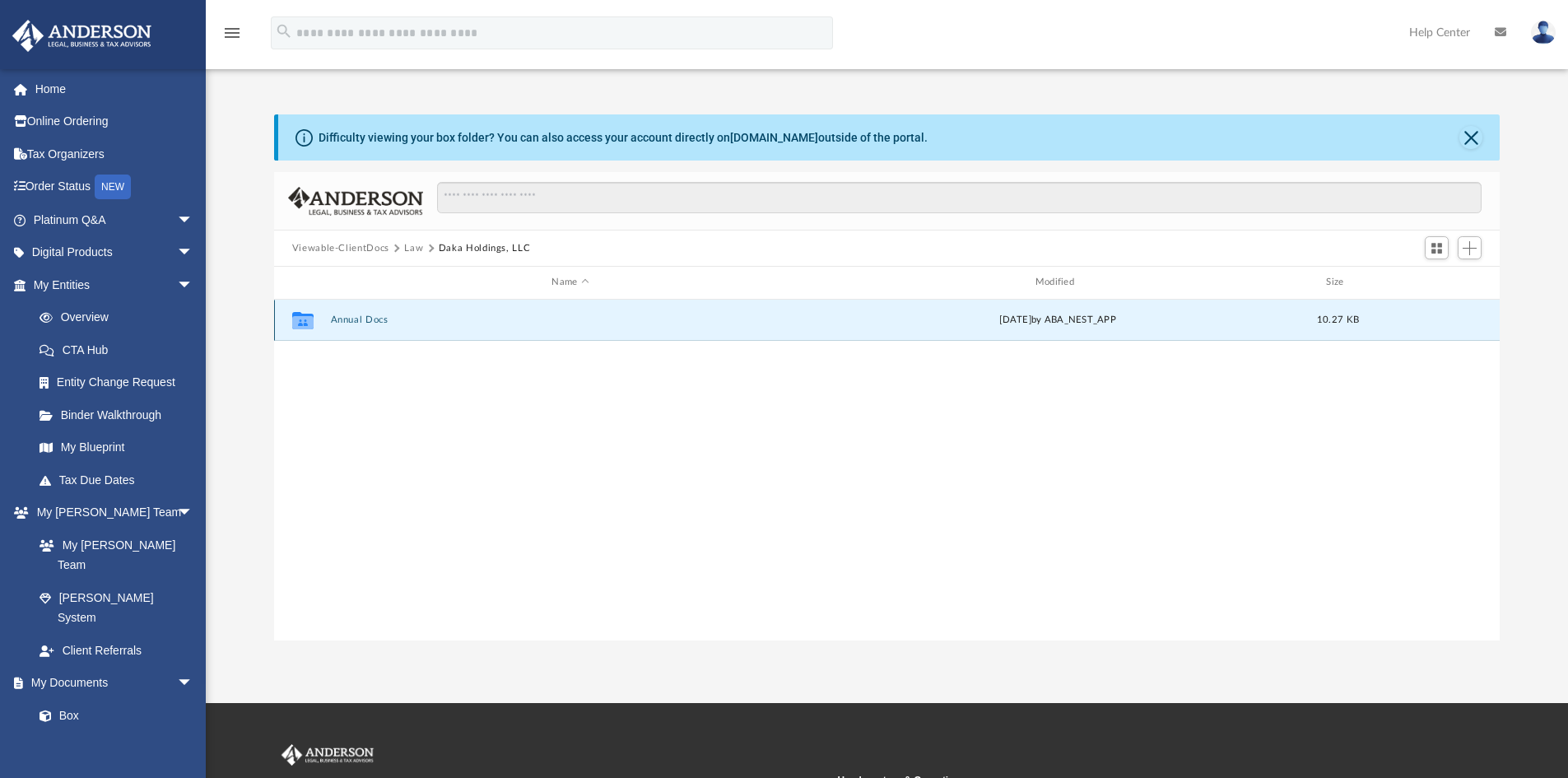
click at [348, 322] on button "Annual Docs" at bounding box center [570, 320] width 480 height 11
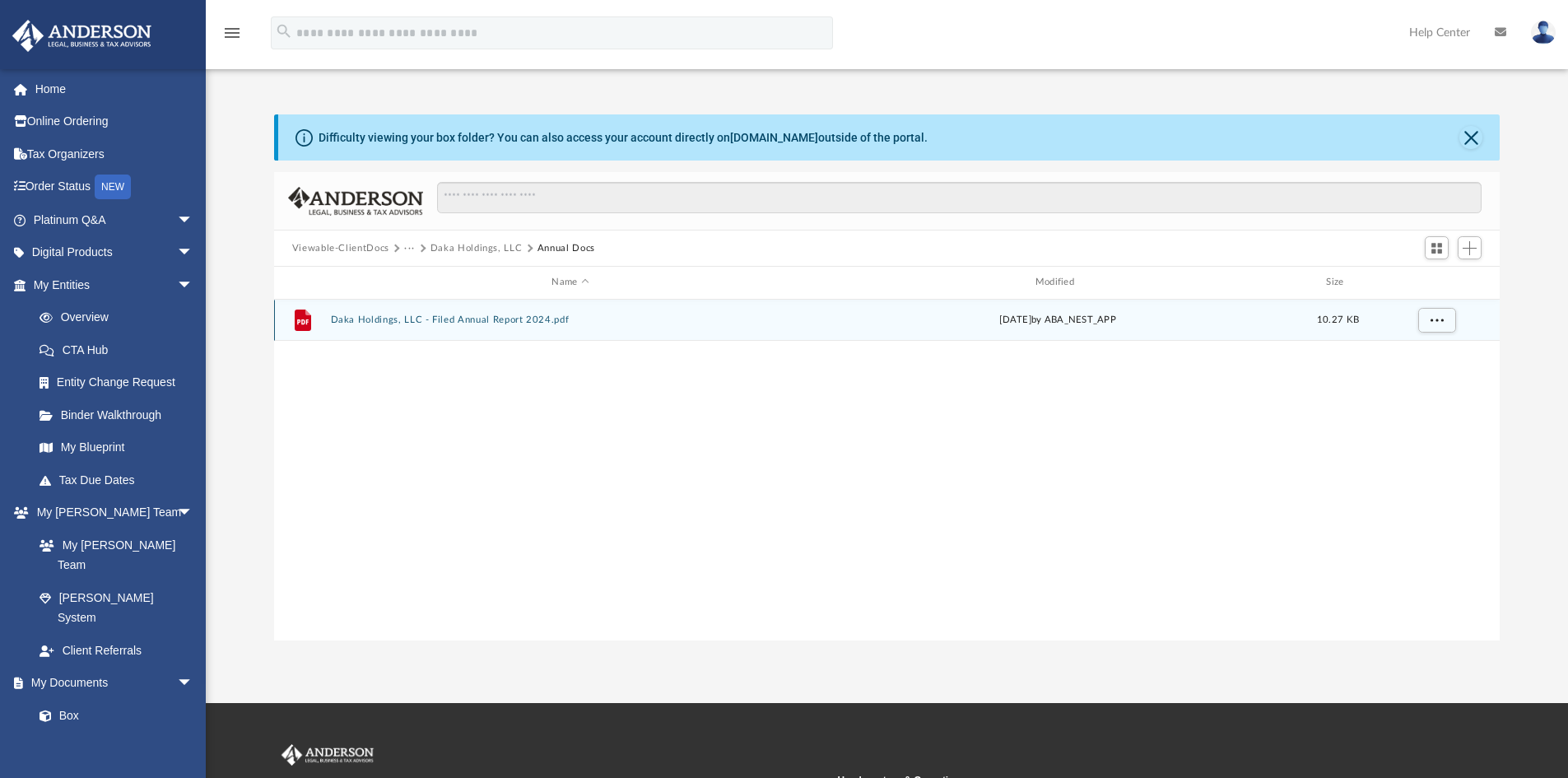
click at [475, 316] on button "Daka Holdings, LLC - Filed Annual Report 2024.pdf" at bounding box center [570, 320] width 480 height 11
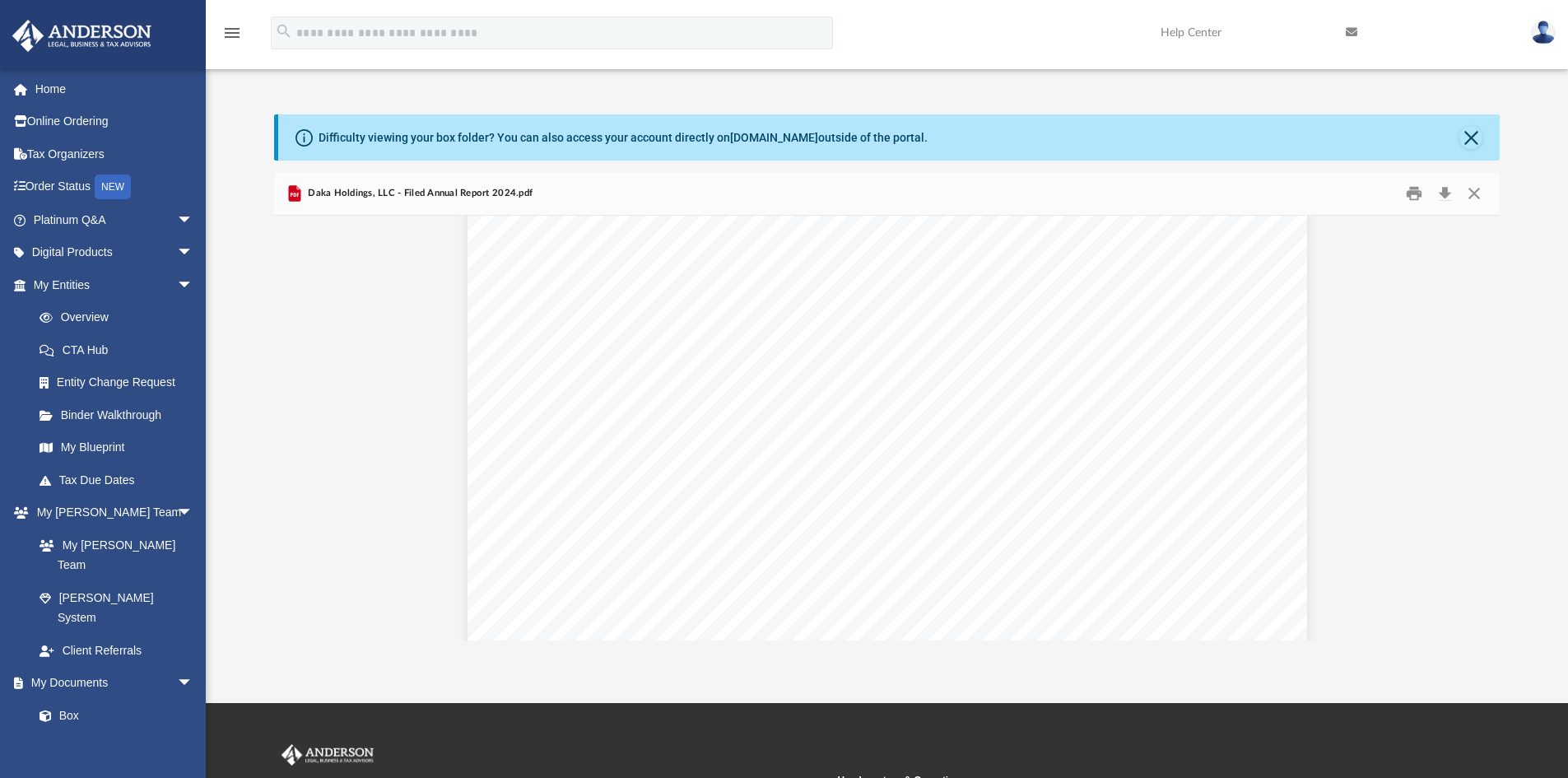
scroll to position [0, 0]
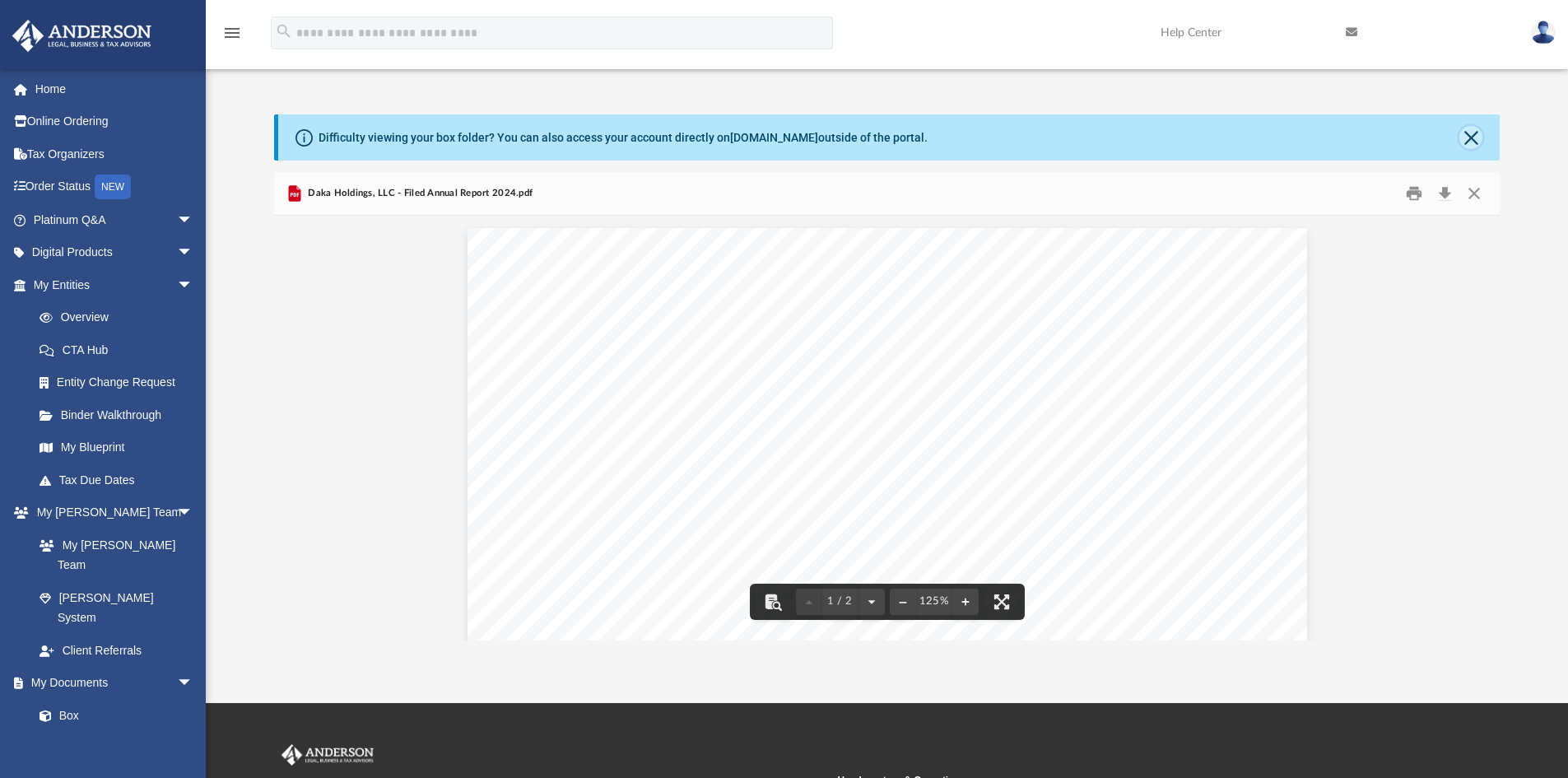
click at [1473, 134] on button "Close" at bounding box center [1471, 137] width 23 height 23
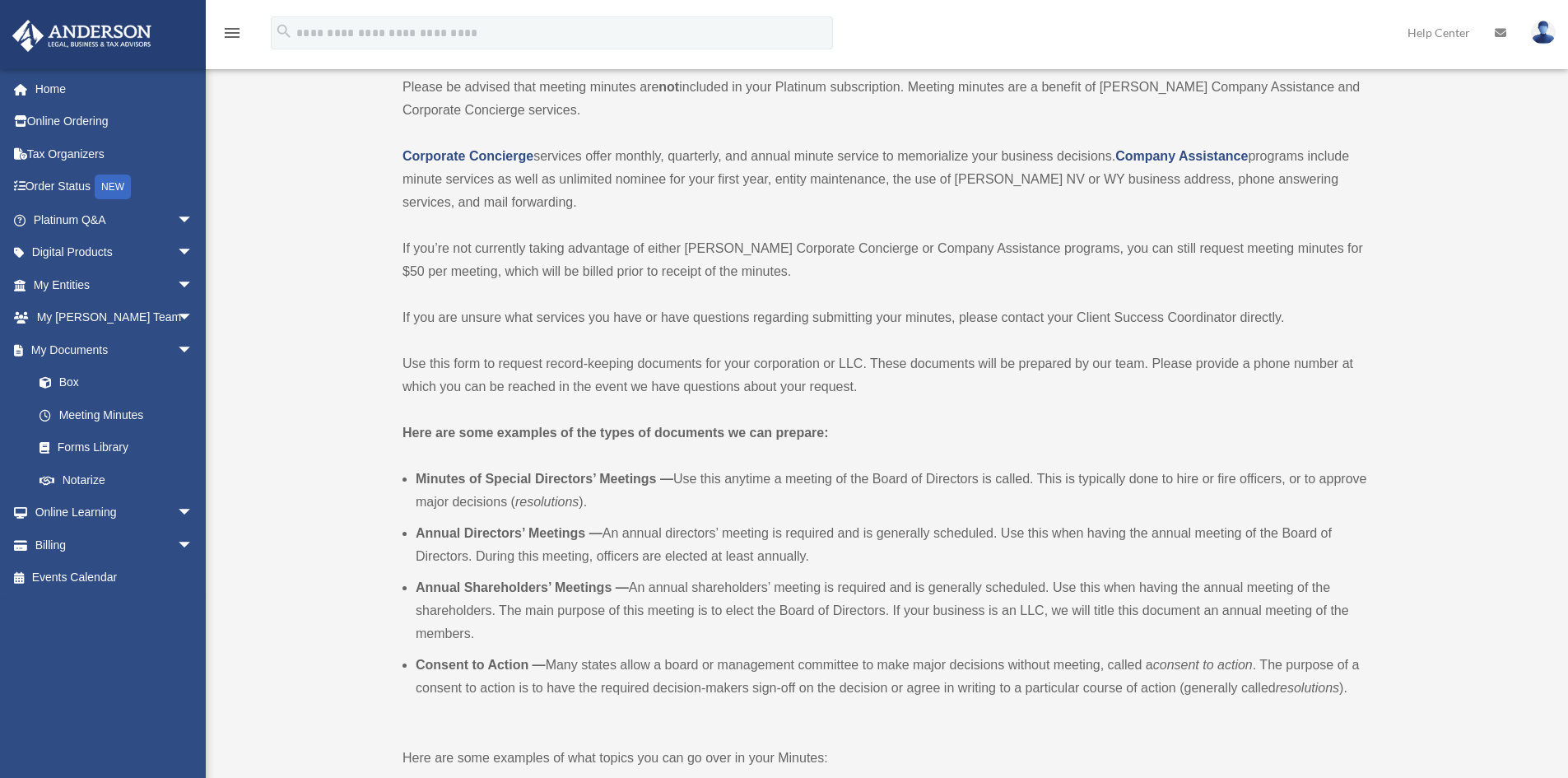
scroll to position [164, 0]
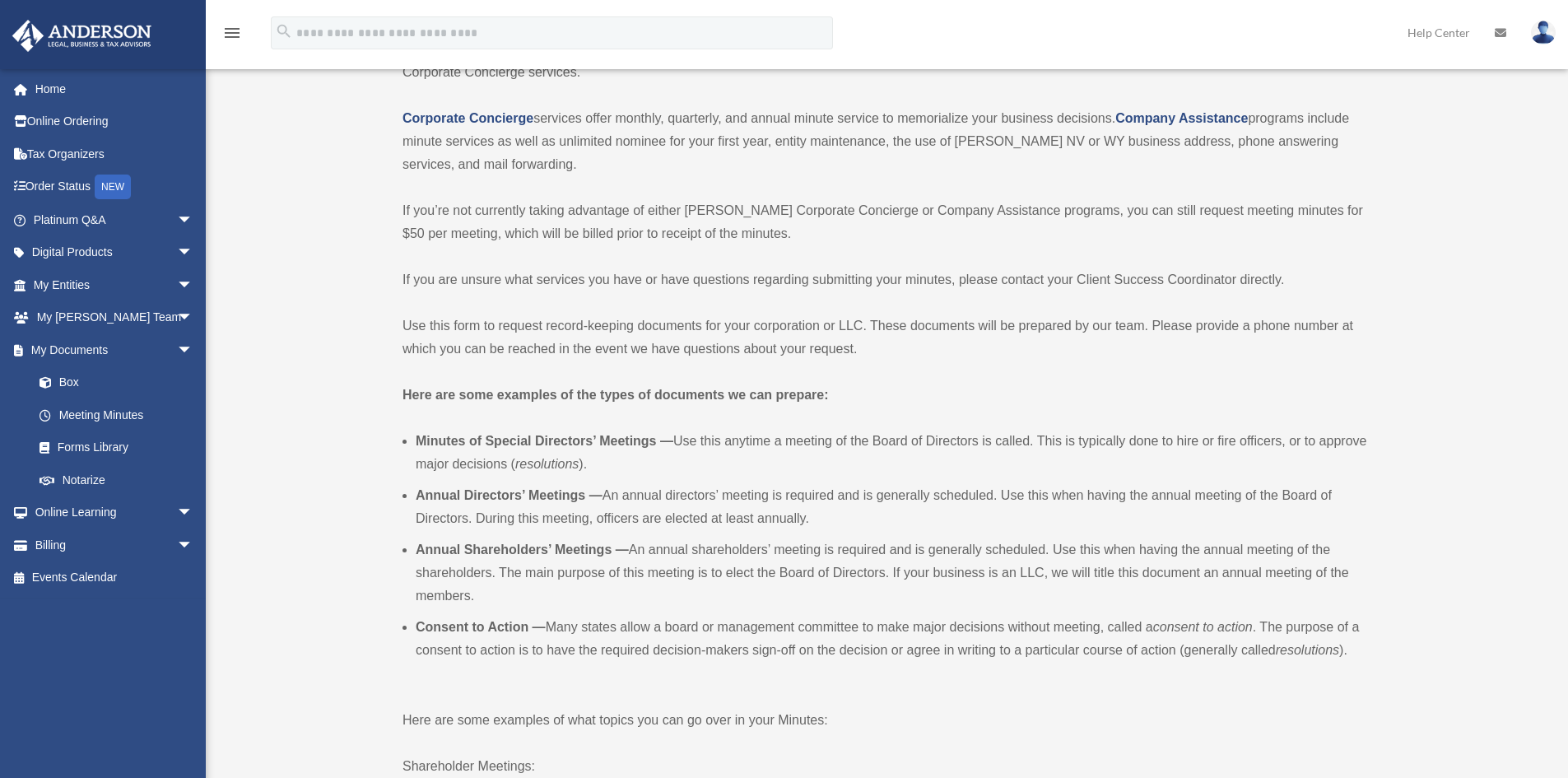
drag, startPoint x: 658, startPoint y: 548, endPoint x: 1032, endPoint y: 587, distance: 376.0
click at [1032, 587] on li "Annual Shareholders’ Meetings — An annual shareholders’ meeting is required and…" at bounding box center [891, 573] width 952 height 69
click at [1029, 585] on li "Annual Shareholders’ Meetings — An annual shareholders’ meeting is required and…" at bounding box center [891, 573] width 952 height 69
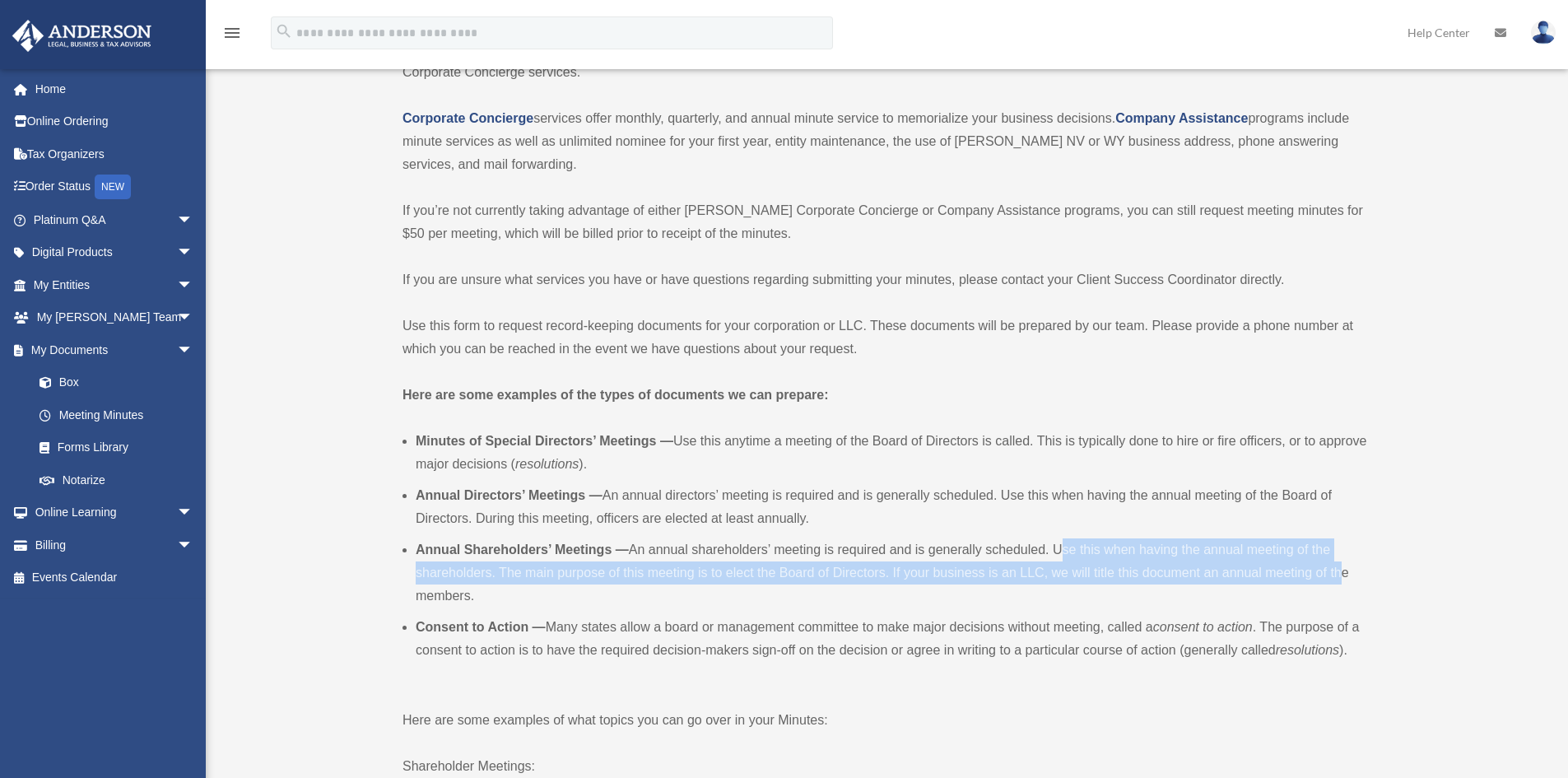
drag, startPoint x: 1061, startPoint y: 549, endPoint x: 1341, endPoint y: 584, distance: 282.2
click at [1341, 584] on li "Annual Shareholders’ Meetings — An annual shareholders’ meeting is required and…" at bounding box center [891, 573] width 952 height 69
click at [620, 572] on li "Annual Shareholders’ Meetings — An annual shareholders’ meeting is required and…" at bounding box center [891, 573] width 952 height 69
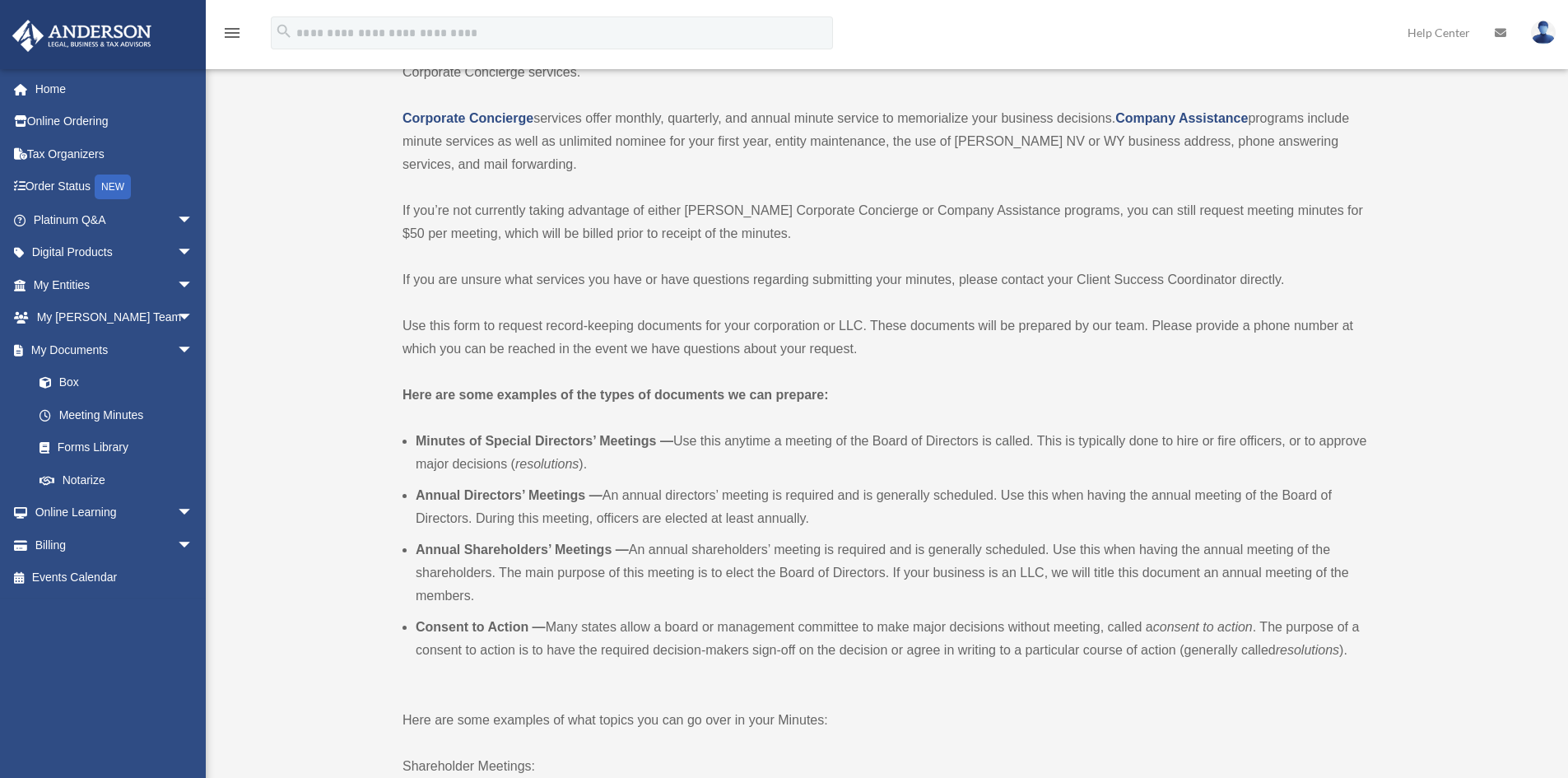
drag, startPoint x: 1082, startPoint y: 577, endPoint x: 1296, endPoint y: 589, distance: 214.3
click at [1296, 589] on li "Annual Shareholders’ Meetings — An annual shareholders’ meeting is required and…" at bounding box center [891, 573] width 952 height 69
click at [1031, 591] on li "Annual Shareholders’ Meetings — An annual shareholders’ meeting is required and…" at bounding box center [891, 573] width 952 height 69
click at [1274, 493] on li "Annual Directors’ Meetings — An annual directors’ meeting is required and is ge…" at bounding box center [891, 507] width 952 height 46
click at [652, 497] on li "Annual Directors’ Meetings — An annual directors’ meeting is required and is ge…" at bounding box center [891, 507] width 952 height 46
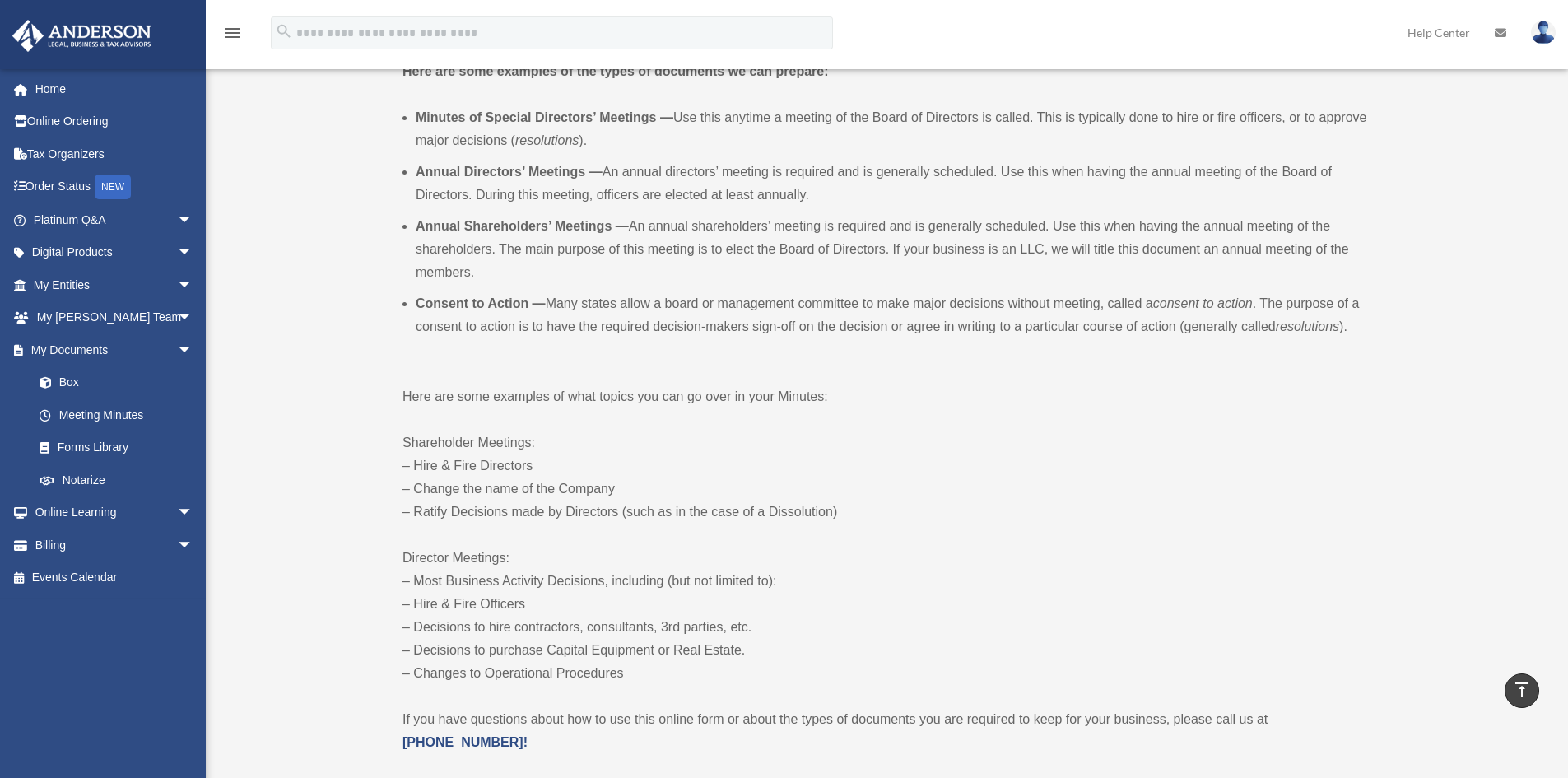
scroll to position [0, 0]
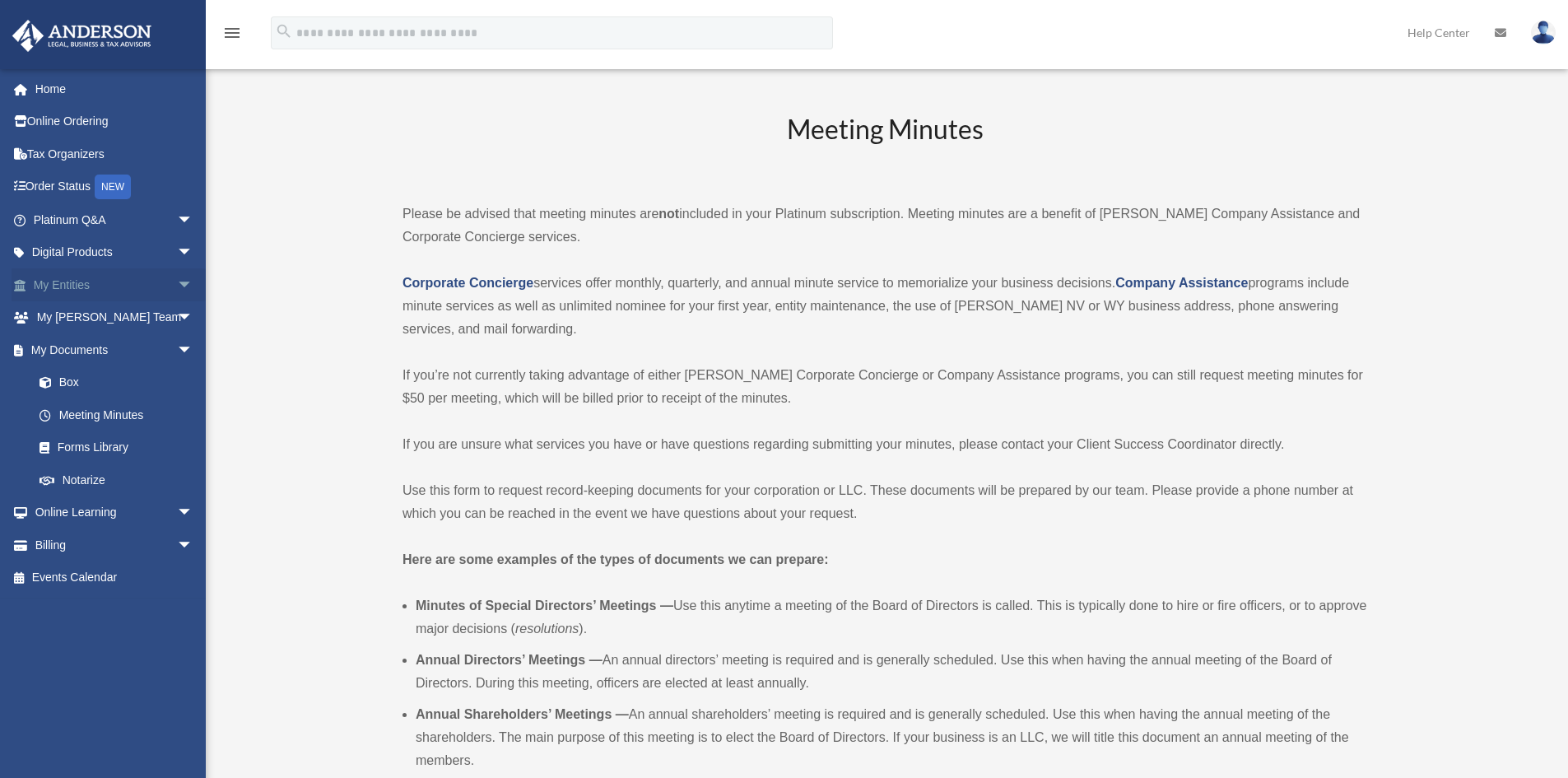
click at [62, 283] on link "My Entities arrow_drop_down" at bounding box center [114, 284] width 207 height 32
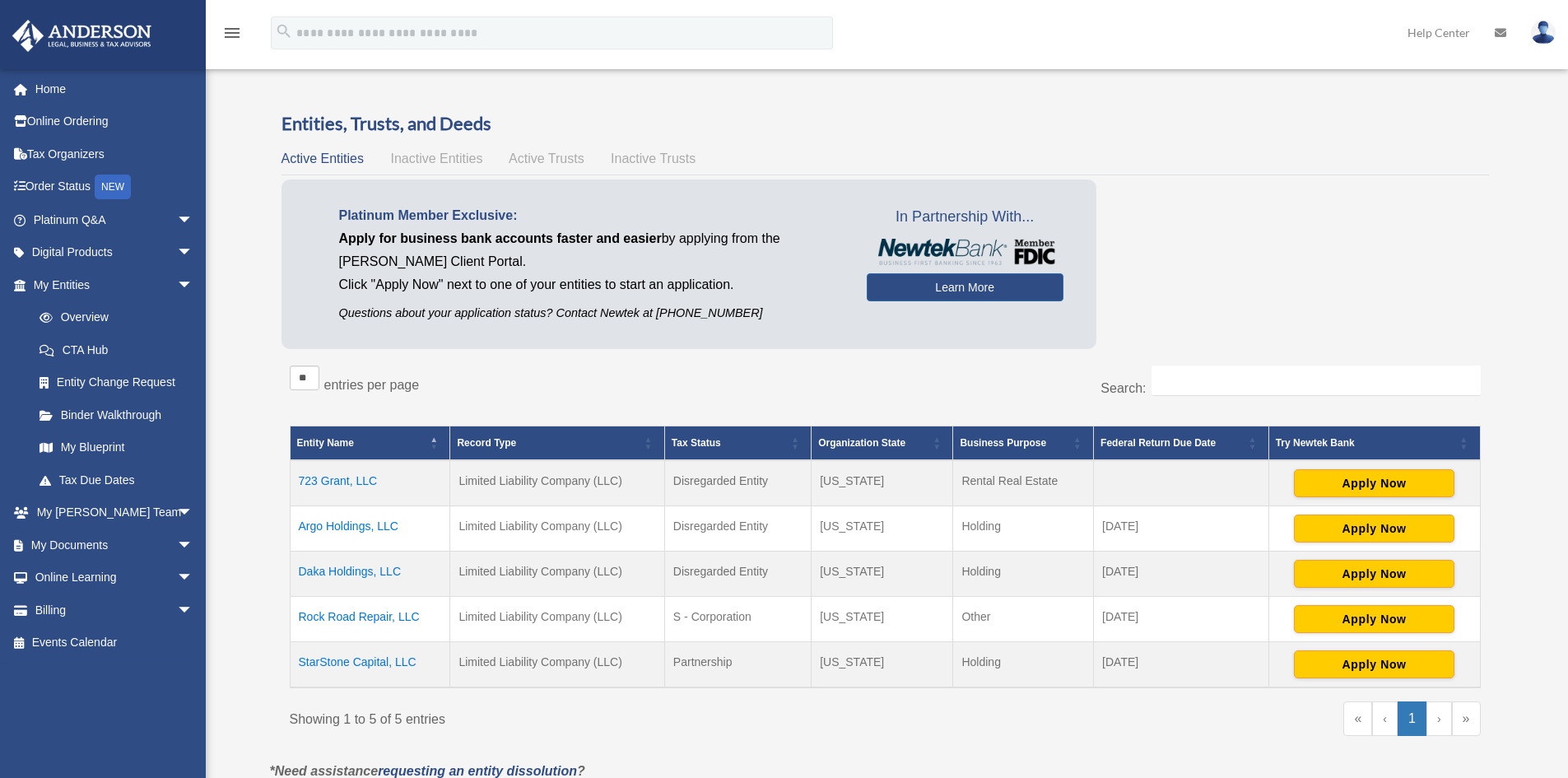
click at [266, 520] on div "Entities, Trusts, and Deeds Active Entities Inactive Entities Active Trusts Ina…" at bounding box center [886, 436] width 1255 height 650
click at [266, 469] on div "Entities, Trusts, and Deeds Active Entities Inactive Entities Active Trusts Ina…" at bounding box center [886, 436] width 1255 height 650
drag, startPoint x: 1152, startPoint y: 664, endPoint x: 265, endPoint y: 487, distance: 904.5
click at [265, 487] on div "Entities, Trusts, and Deeds Active Entities Inactive Entities Active Trusts Ina…" at bounding box center [886, 436] width 1255 height 650
click at [265, 486] on div "Entities, Trusts, and Deeds Active Entities Inactive Entities Active Trusts Ina…" at bounding box center [886, 436] width 1255 height 650
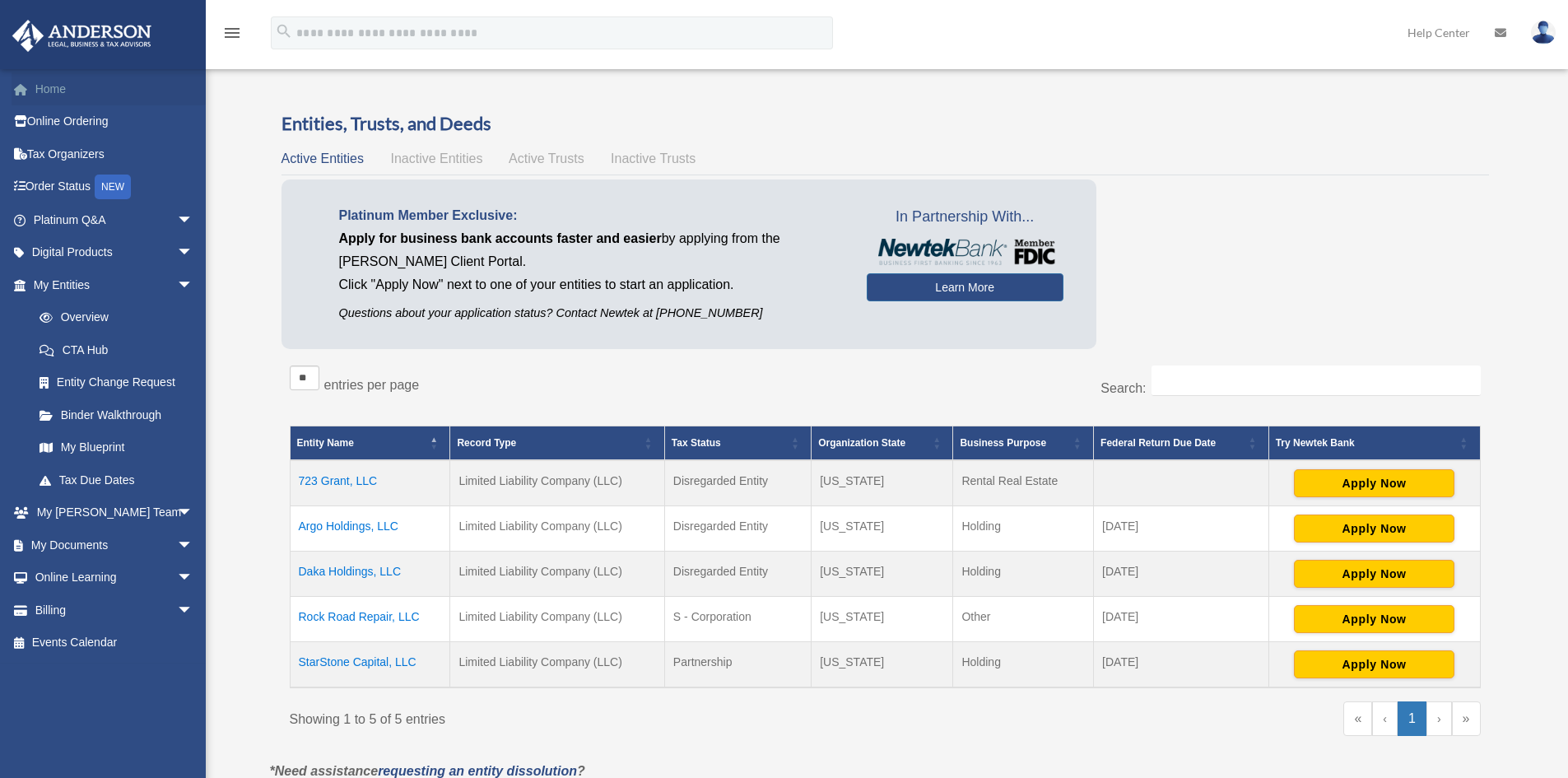
click at [54, 87] on link "Home" at bounding box center [114, 88] width 207 height 32
